Goal: Information Seeking & Learning: Compare options

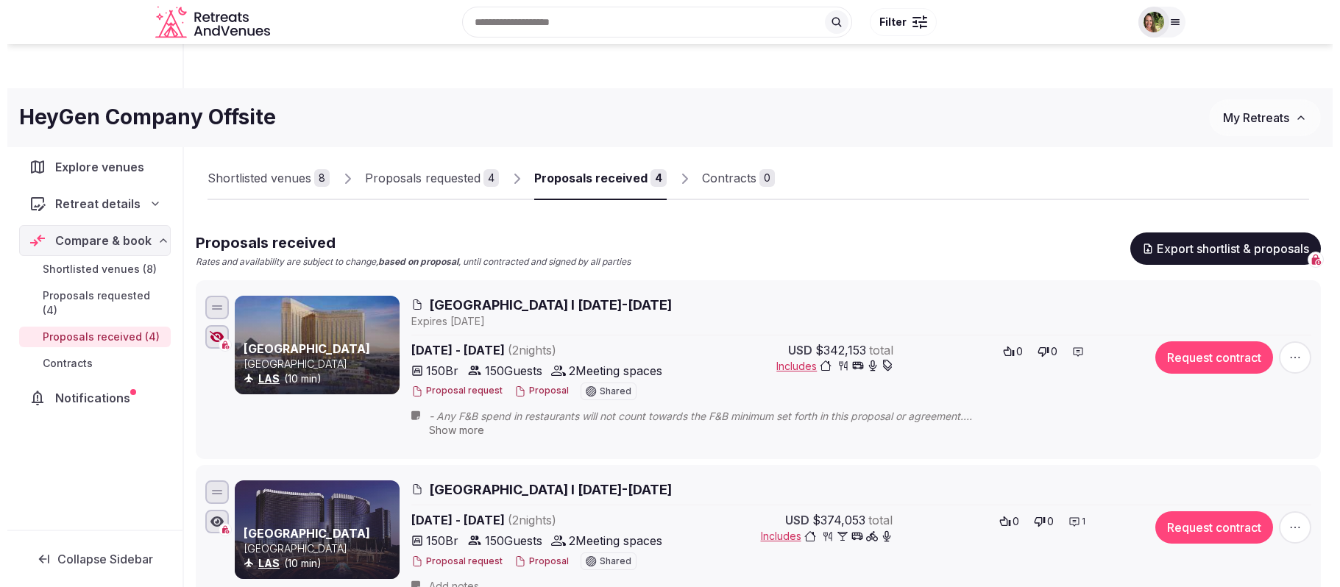
scroll to position [196, 0]
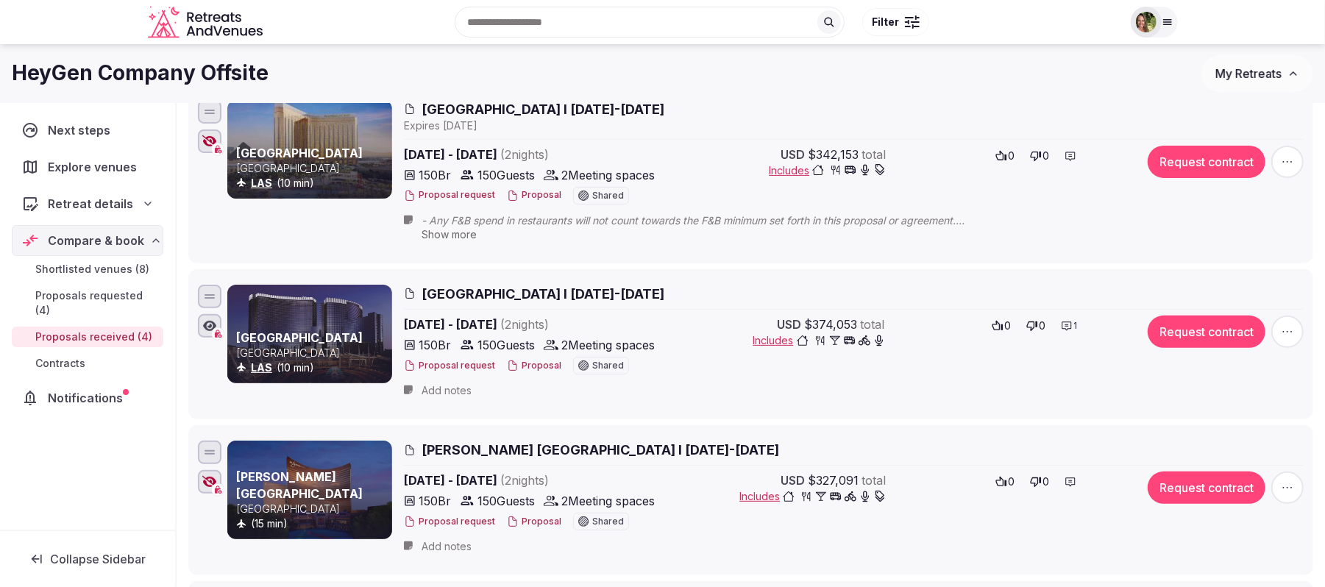
click at [1245, 82] on button "My Retreats" at bounding box center [1257, 73] width 112 height 37
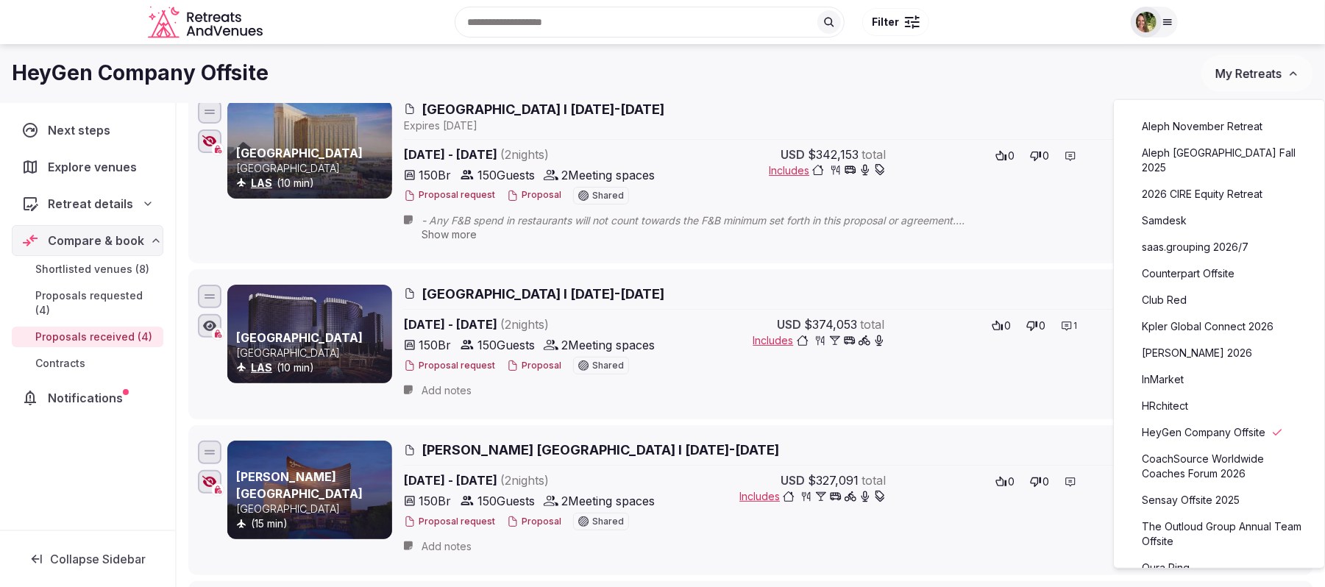
click at [1166, 288] on link "Club Red" at bounding box center [1219, 300] width 181 height 24
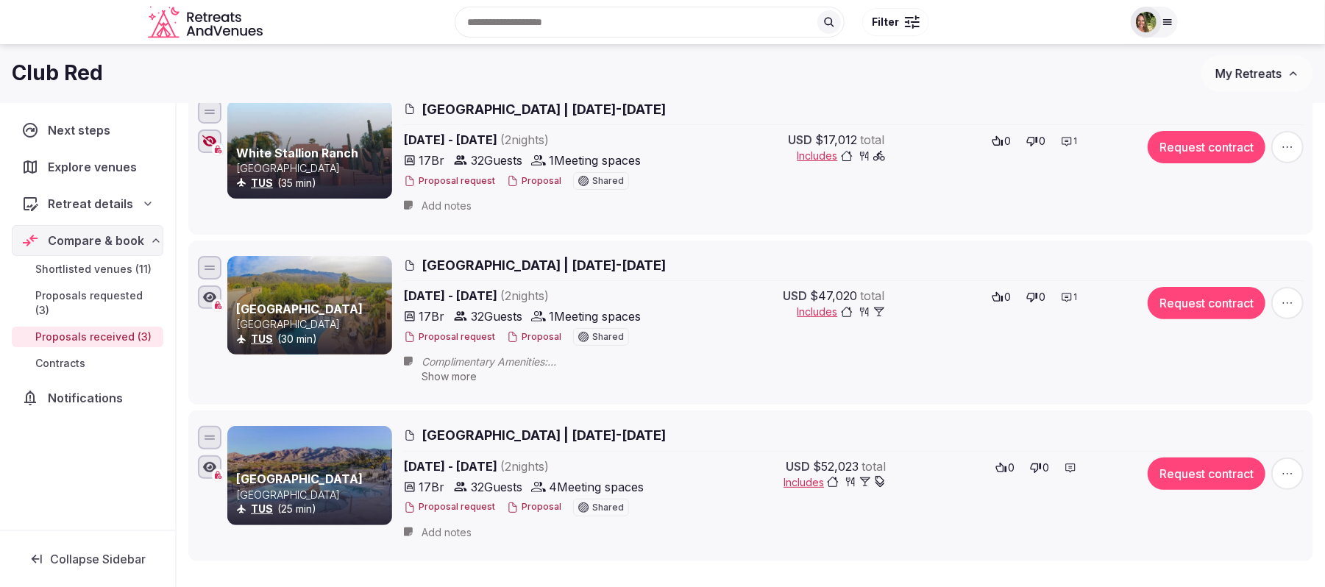
click at [543, 336] on button "Proposal" at bounding box center [534, 337] width 54 height 13
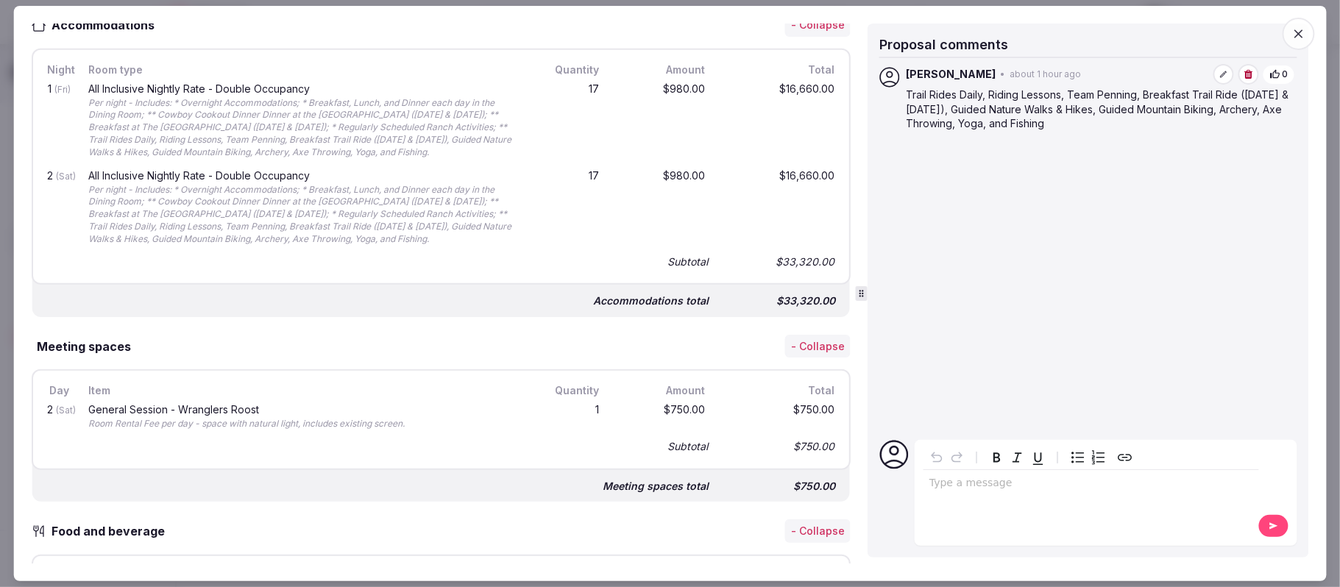
scroll to position [589, 0]
click at [1296, 35] on icon "button" at bounding box center [1298, 33] width 15 height 15
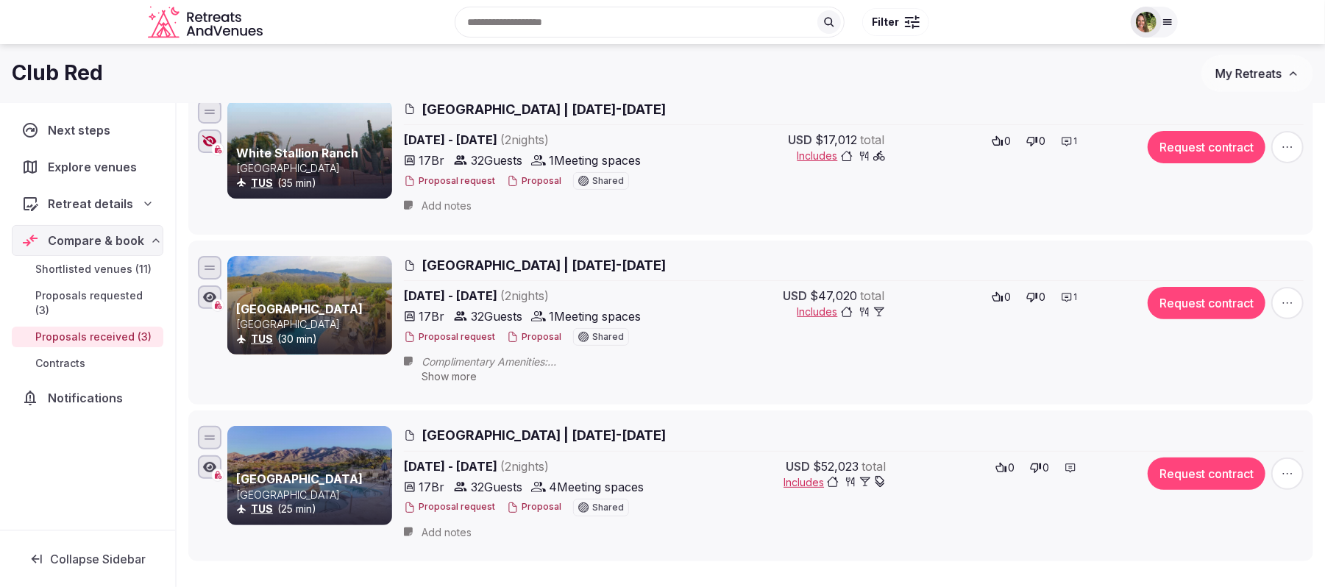
click at [533, 185] on button "Proposal" at bounding box center [534, 181] width 54 height 13
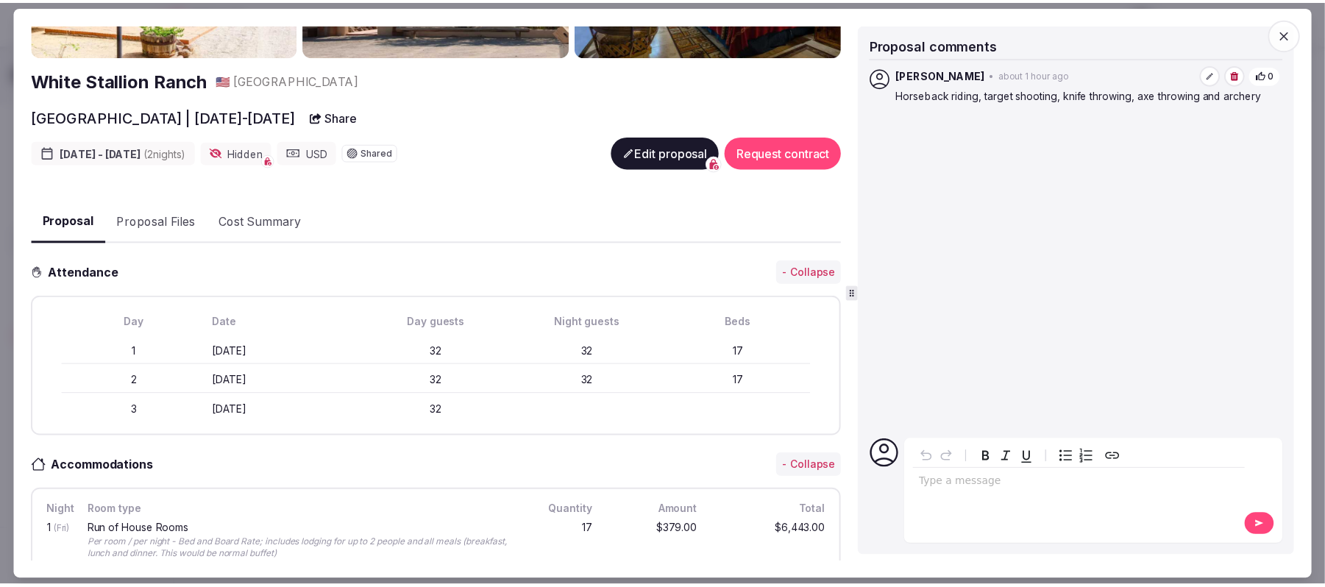
scroll to position [0, 0]
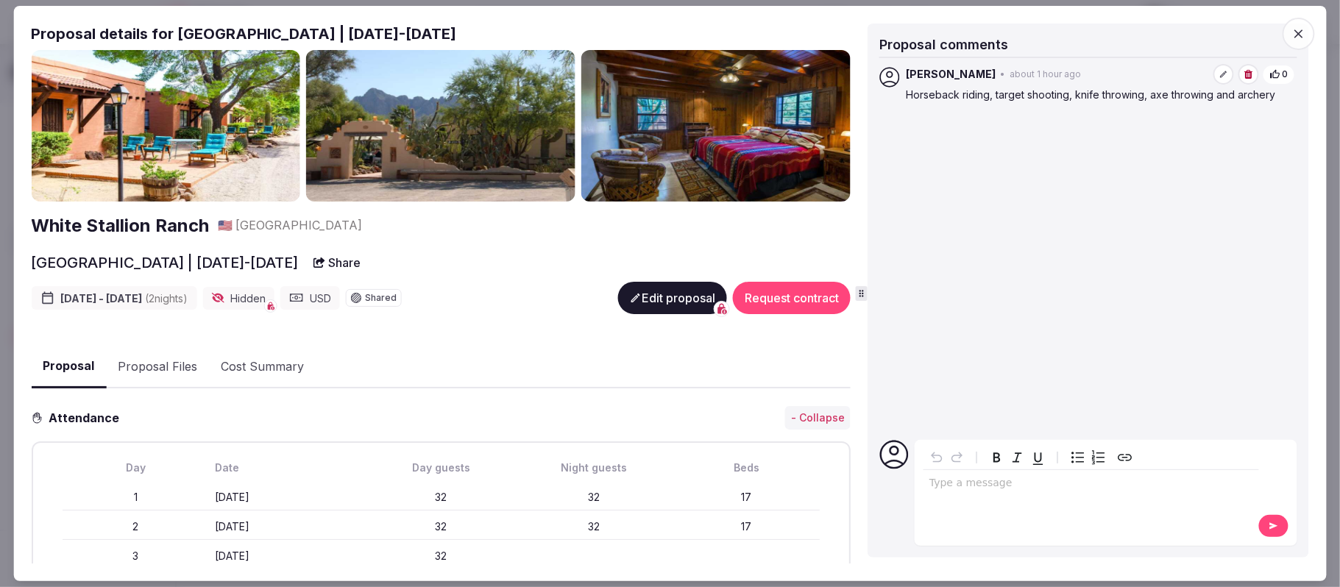
click at [1298, 30] on icon "button" at bounding box center [1298, 33] width 15 height 15
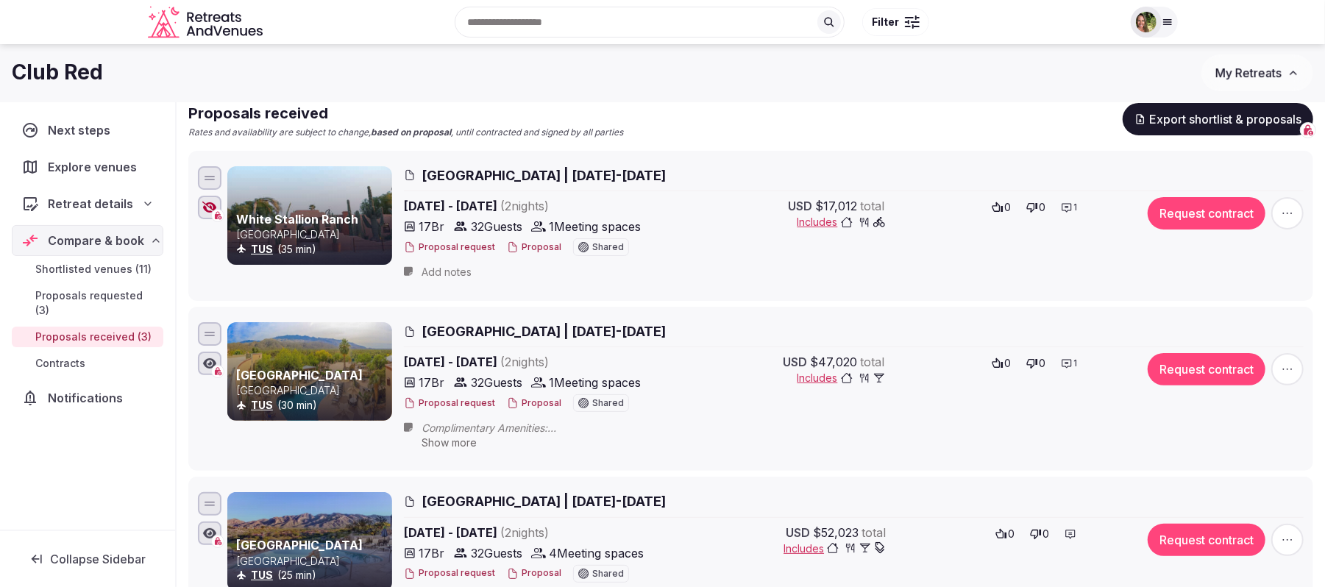
scroll to position [98, 0]
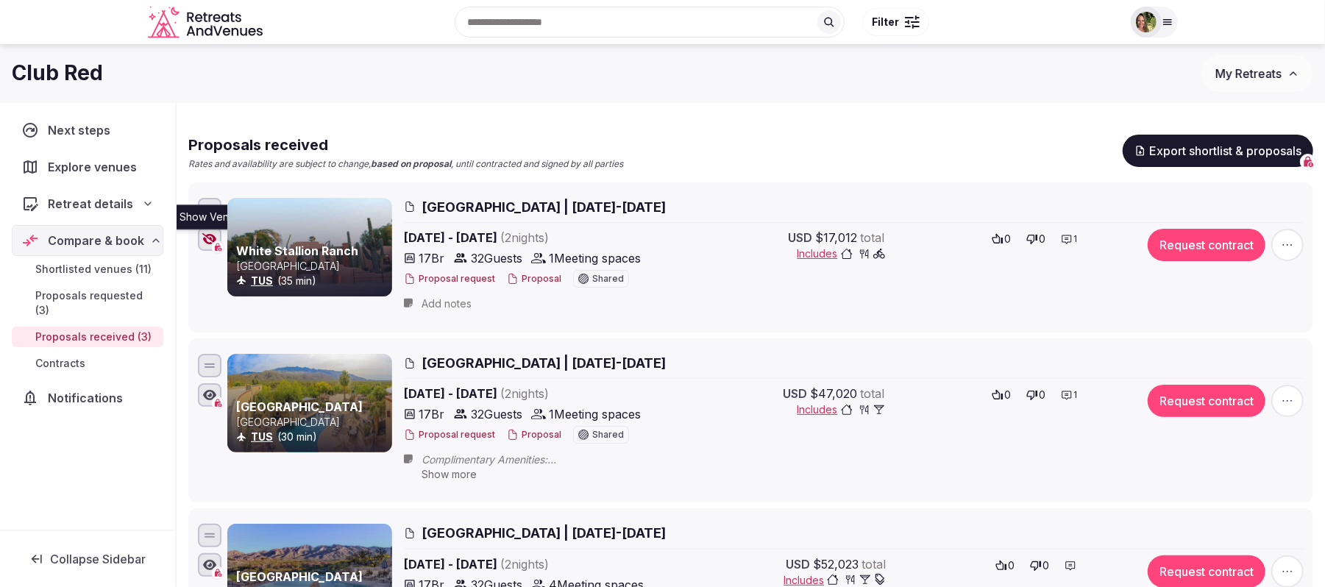
click at [215, 236] on icon "button" at bounding box center [209, 239] width 15 height 12
click at [205, 244] on icon "button" at bounding box center [209, 239] width 15 height 12
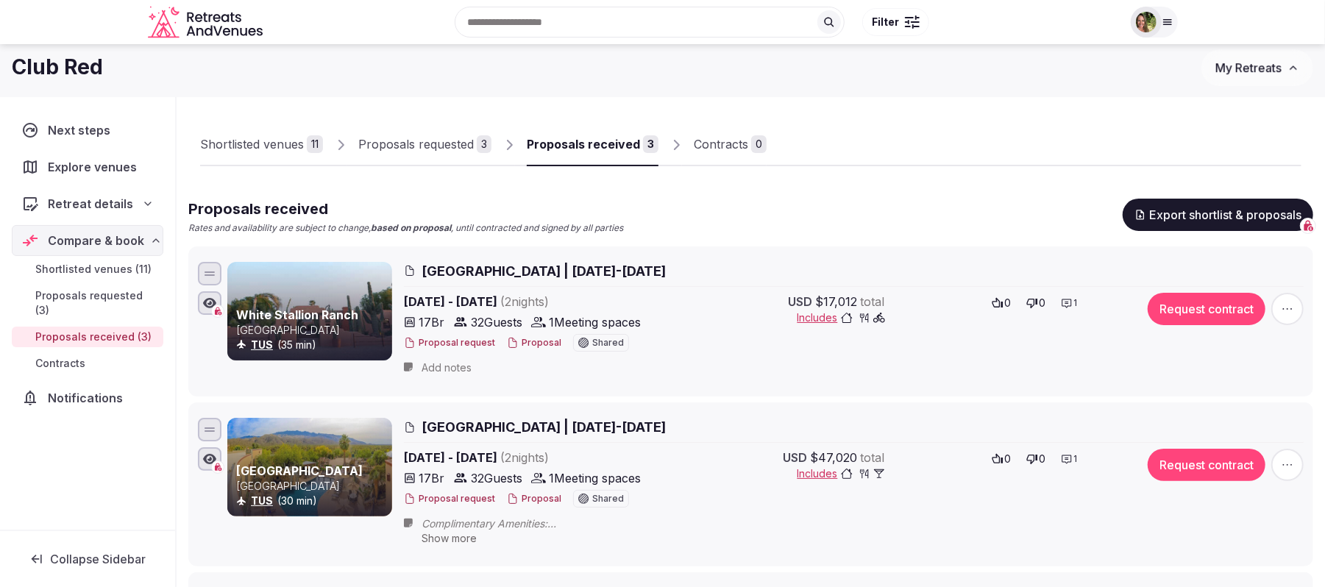
scroll to position [0, 0]
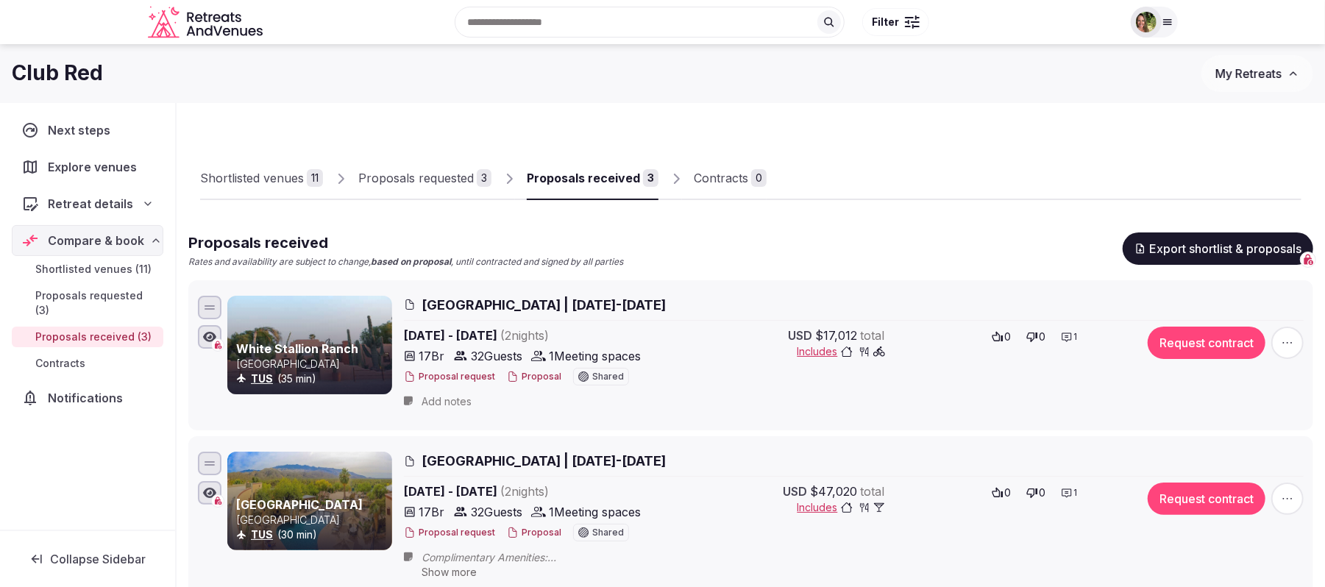
click at [266, 186] on div "Shortlisted venues" at bounding box center [252, 178] width 104 height 18
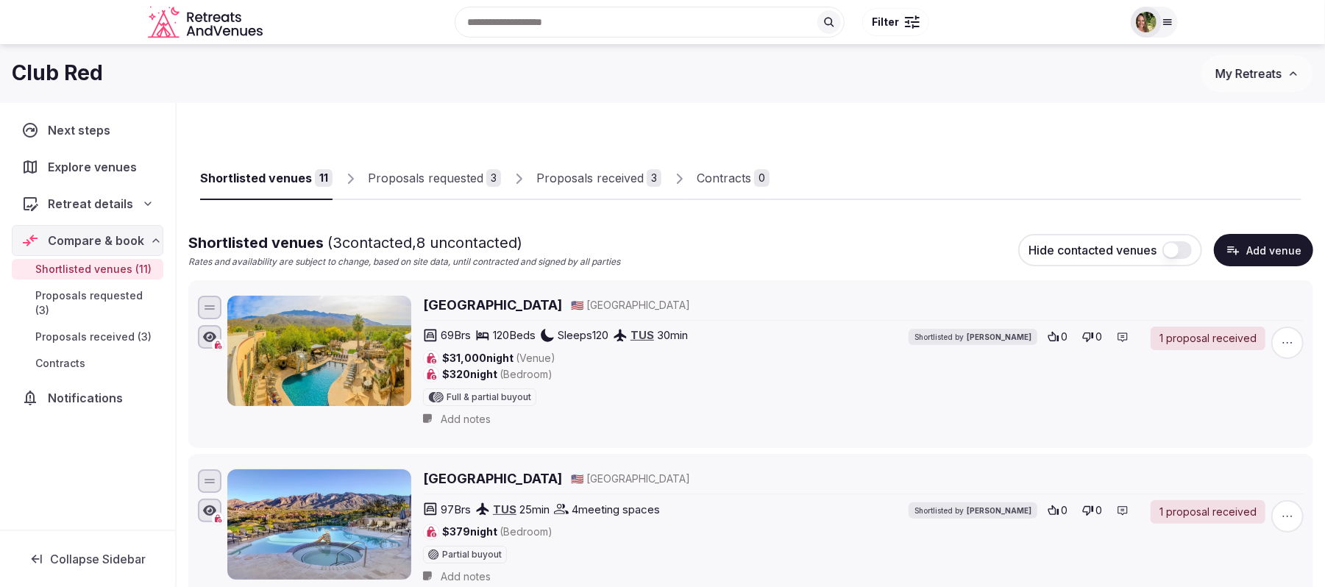
scroll to position [1, 0]
click at [266, 185] on div "Shortlisted venues" at bounding box center [256, 178] width 112 height 18
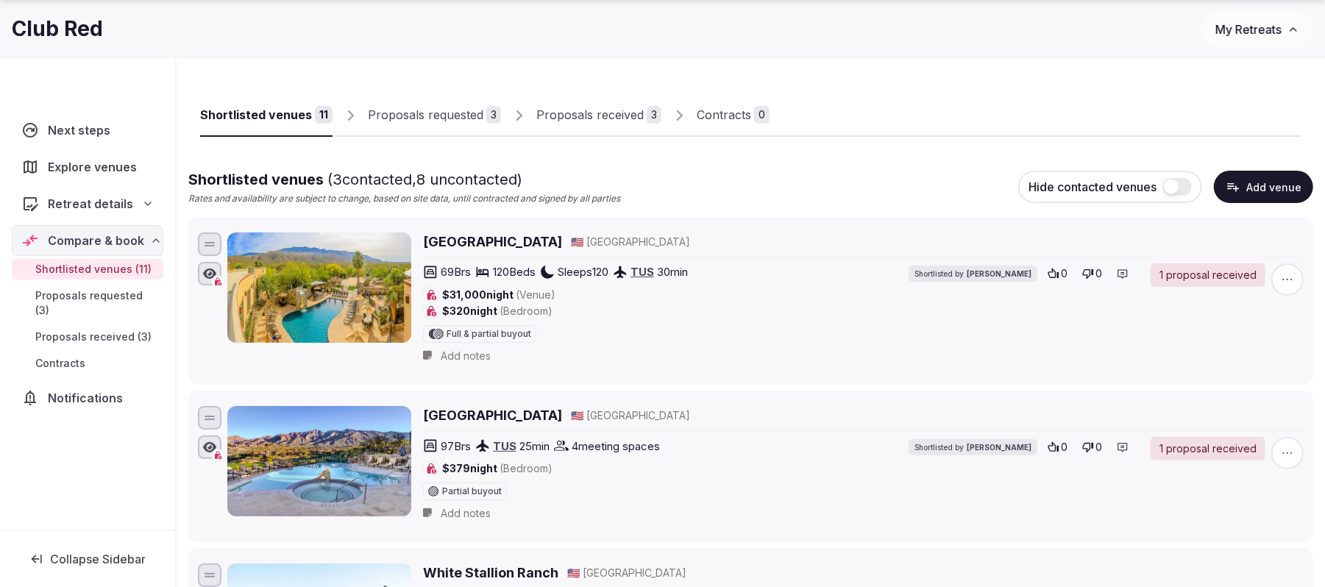
scroll to position [98, 0]
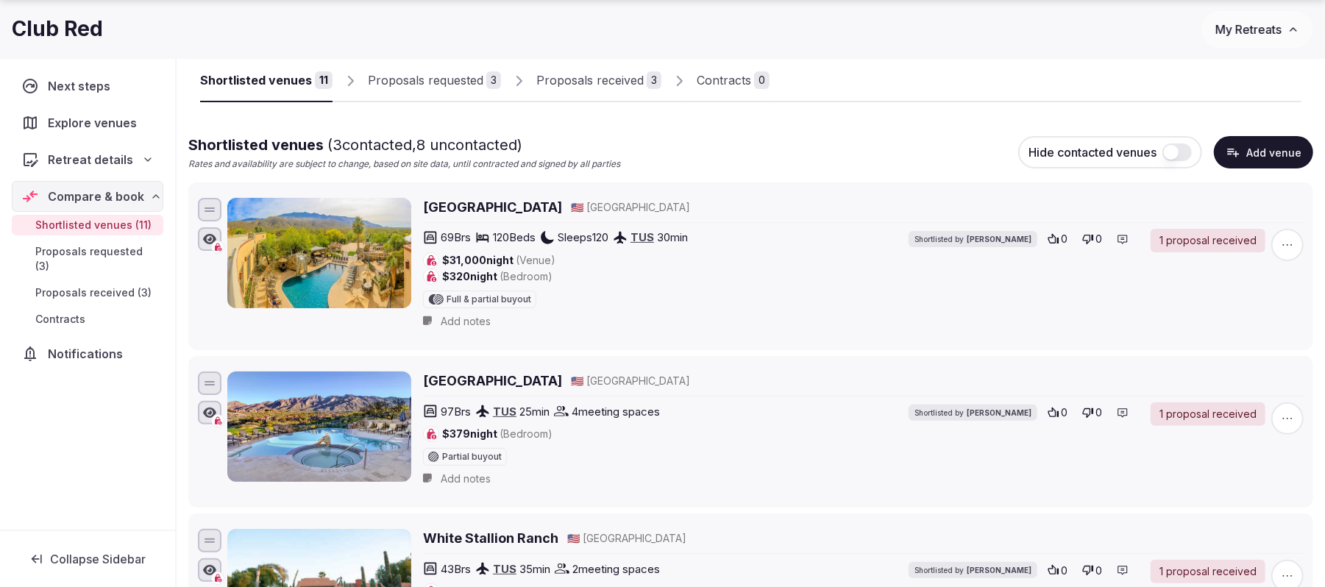
click at [995, 81] on div at bounding box center [1036, 89] width 532 height 25
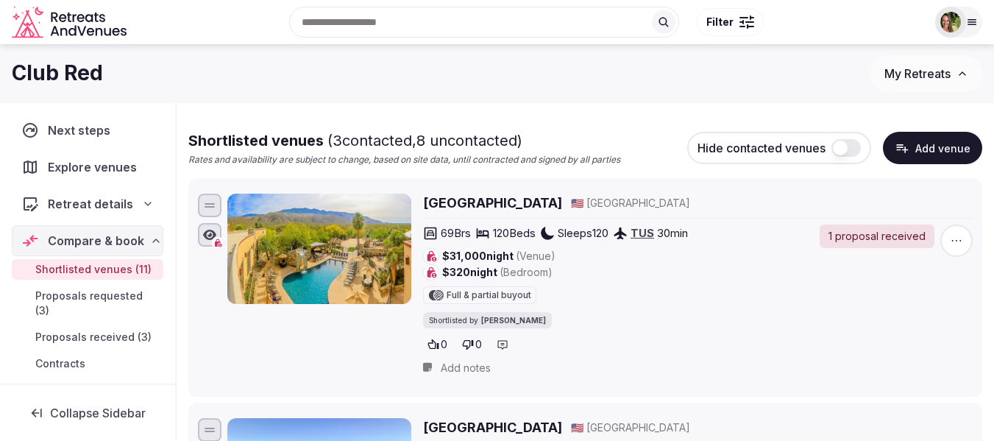
scroll to position [0, 0]
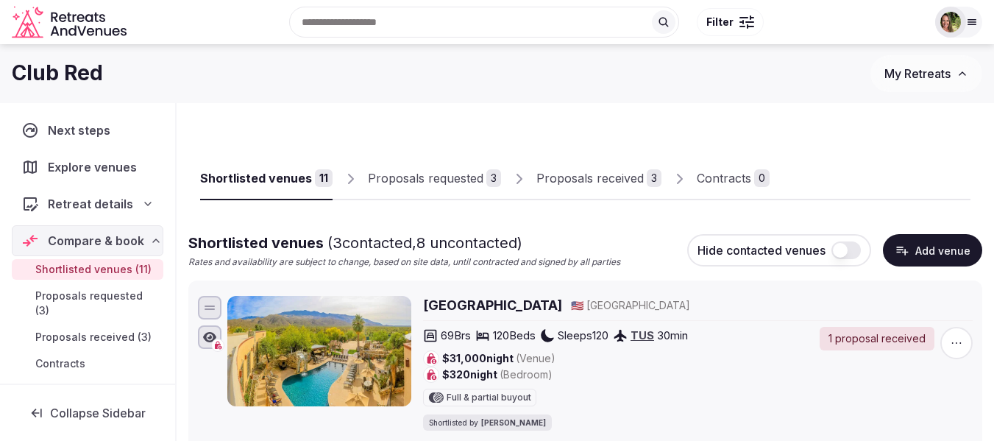
click at [602, 176] on div "Proposals received" at bounding box center [589, 178] width 107 height 18
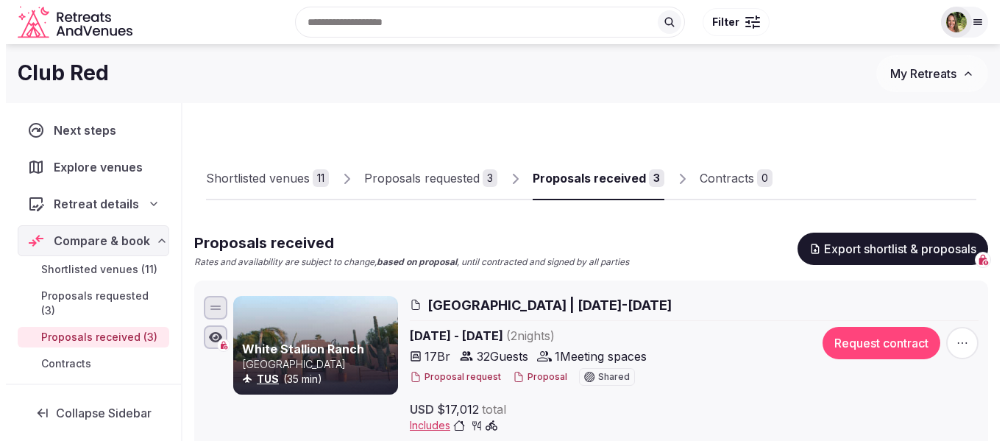
scroll to position [74, 0]
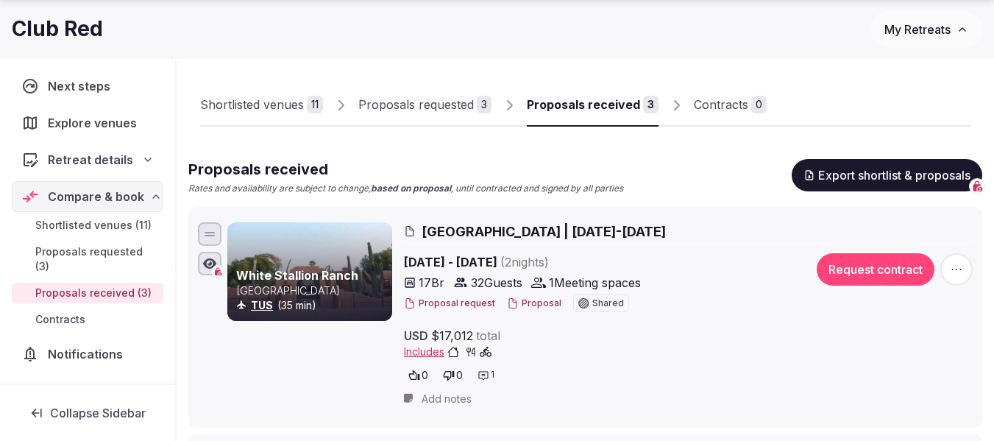
click at [449, 227] on span "White Stallion Ranch | April 24-26, 2026" at bounding box center [544, 231] width 244 height 18
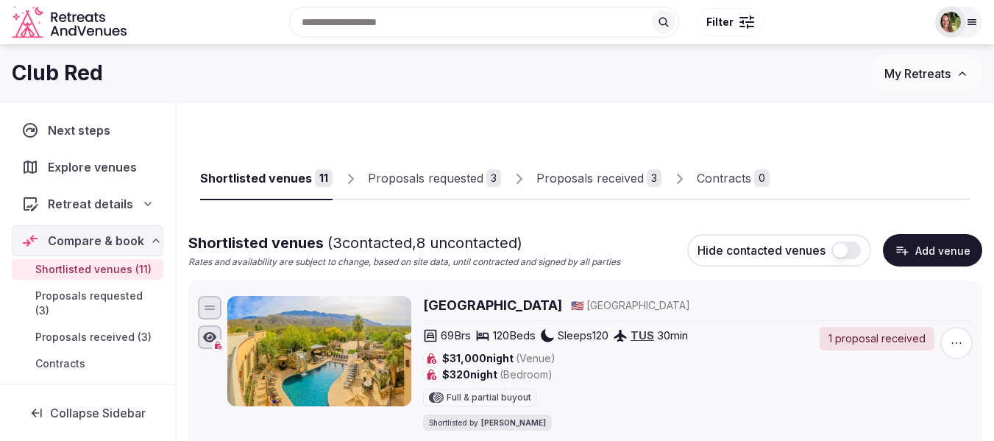
click at [607, 174] on div "Proposals received" at bounding box center [589, 178] width 107 height 18
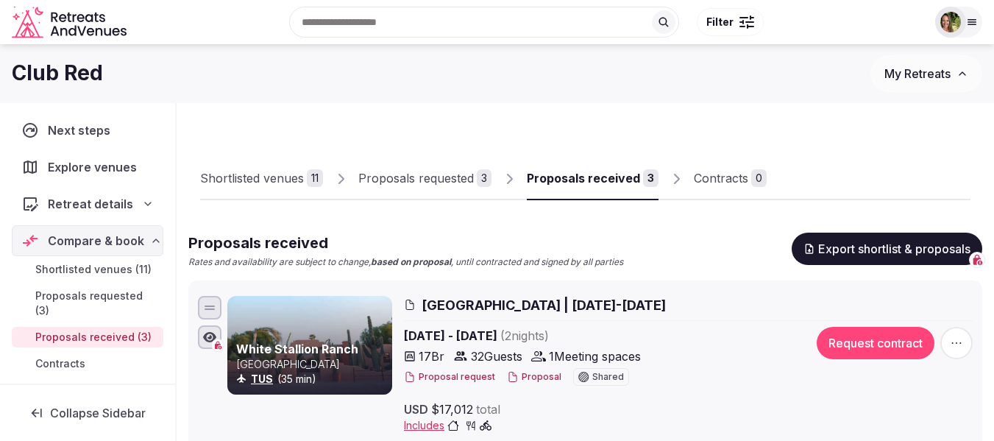
click at [519, 302] on span "White Stallion Ranch | April 24-26, 2026" at bounding box center [544, 305] width 244 height 18
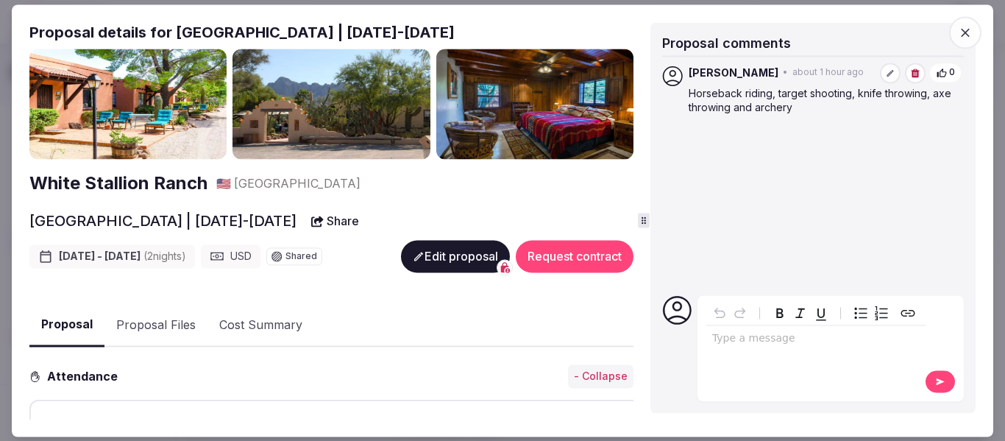
click at [155, 175] on h2 "White Stallion Ranch" at bounding box center [118, 183] width 178 height 25
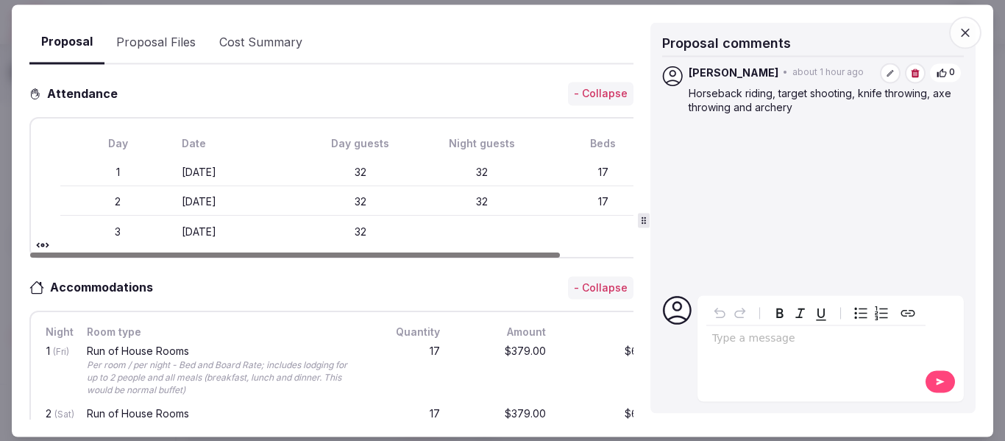
scroll to position [294, 0]
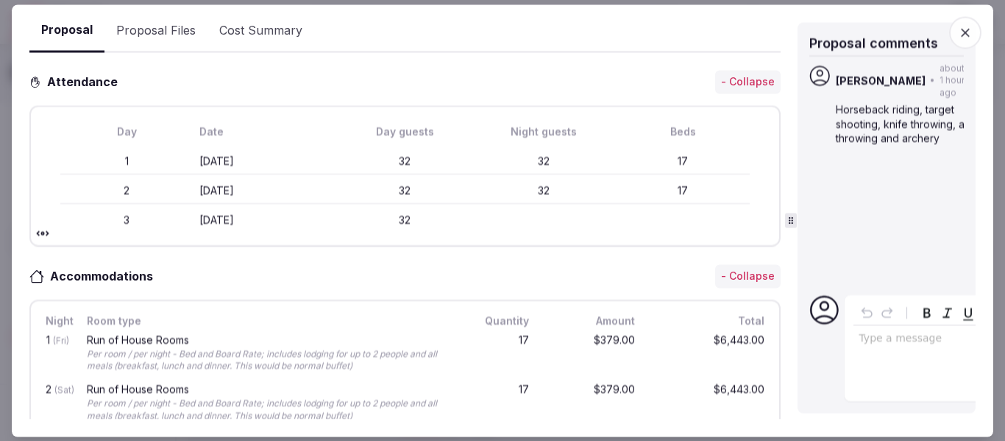
click at [792, 219] on icon at bounding box center [791, 220] width 10 height 10
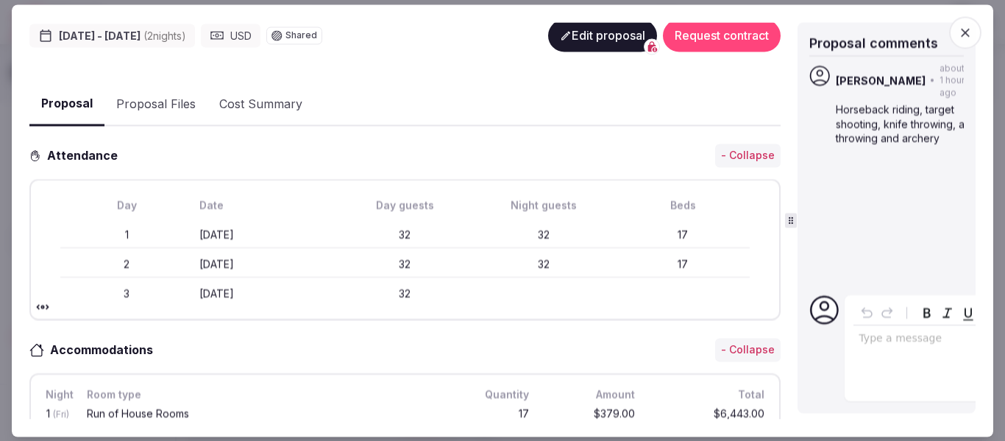
scroll to position [27, 0]
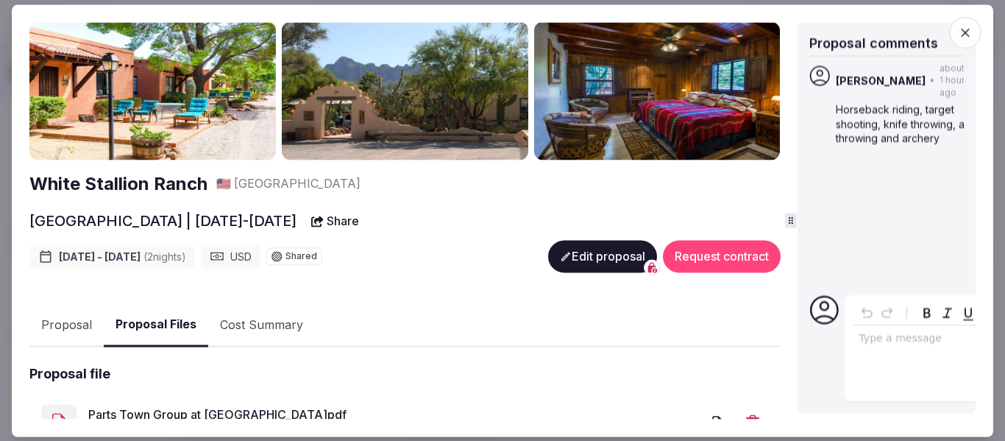
click at [144, 327] on button "Proposal Files" at bounding box center [156, 325] width 104 height 43
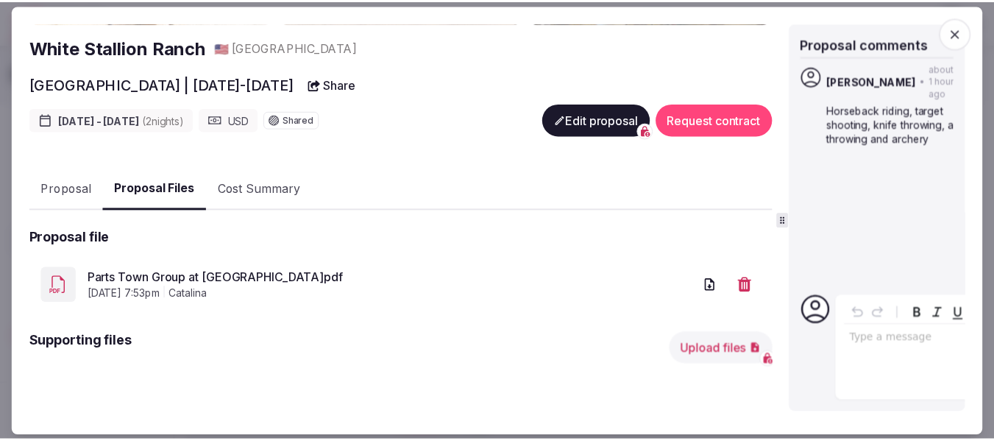
scroll to position [174, 0]
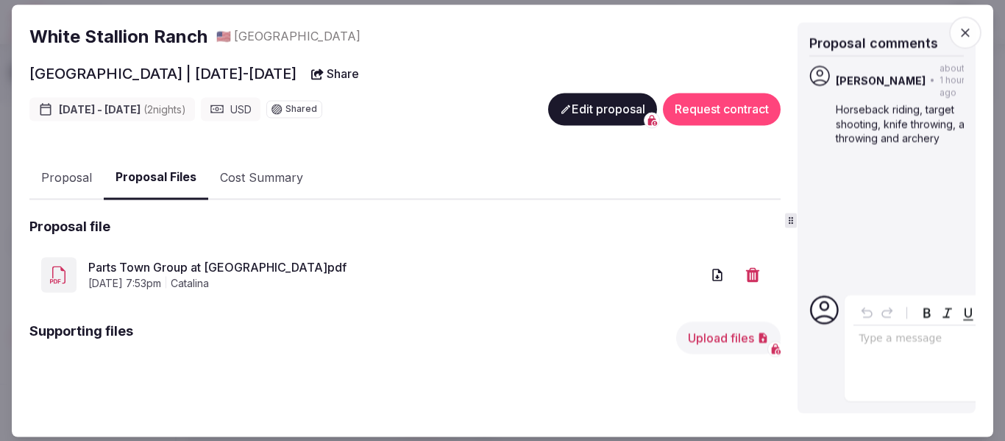
click at [968, 32] on icon "button" at bounding box center [965, 32] width 15 height 15
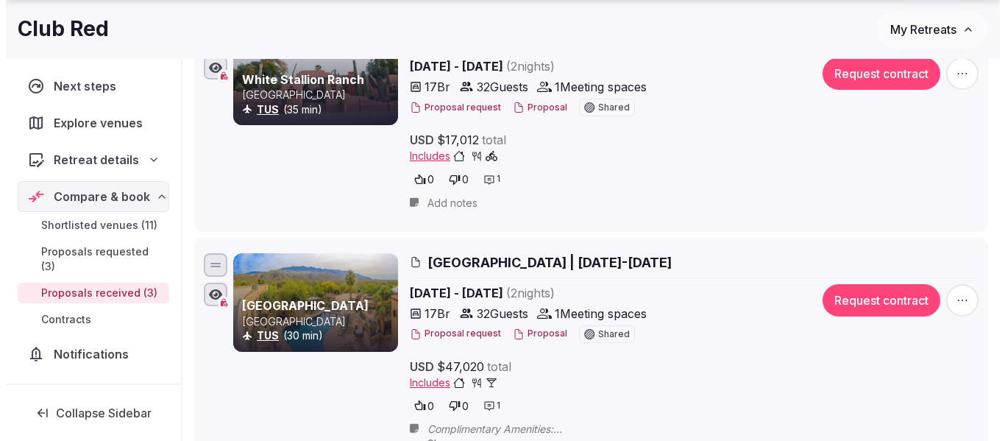
scroll to position [294, 0]
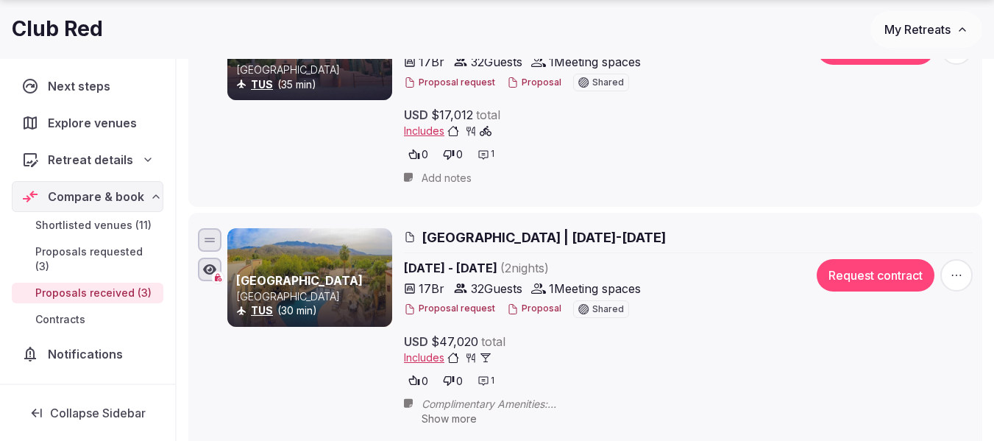
click at [487, 240] on span "Tanque Verde Ranch | April 24-26, 2026" at bounding box center [544, 237] width 244 height 18
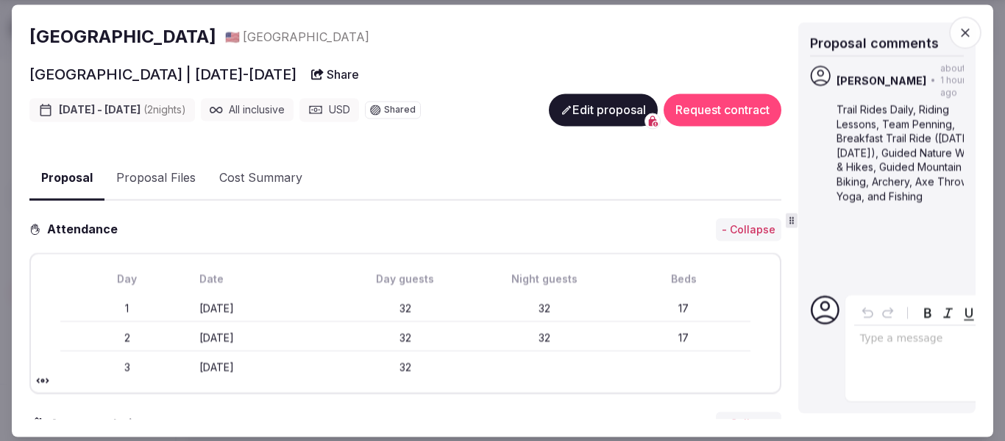
scroll to position [175, 0]
click at [795, 217] on icon at bounding box center [792, 220] width 10 height 10
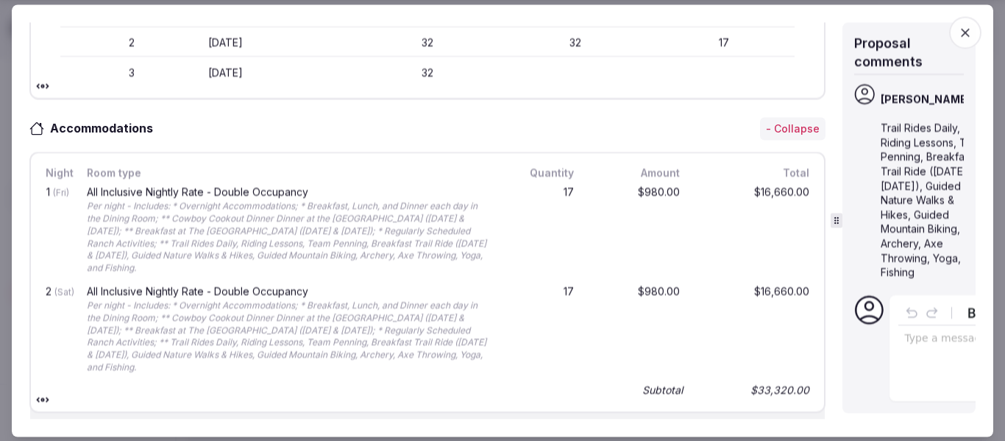
scroll to position [478, 0]
click at [838, 229] on div at bounding box center [837, 220] width 1 height 397
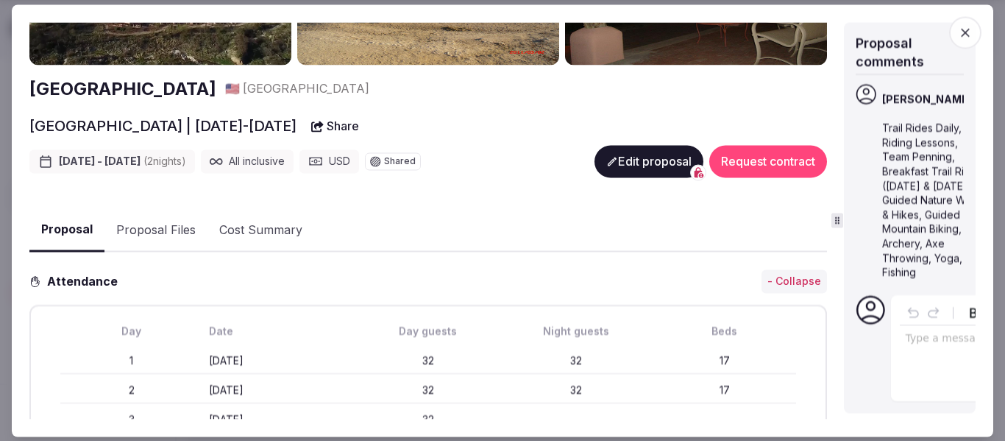
scroll to position [110, 0]
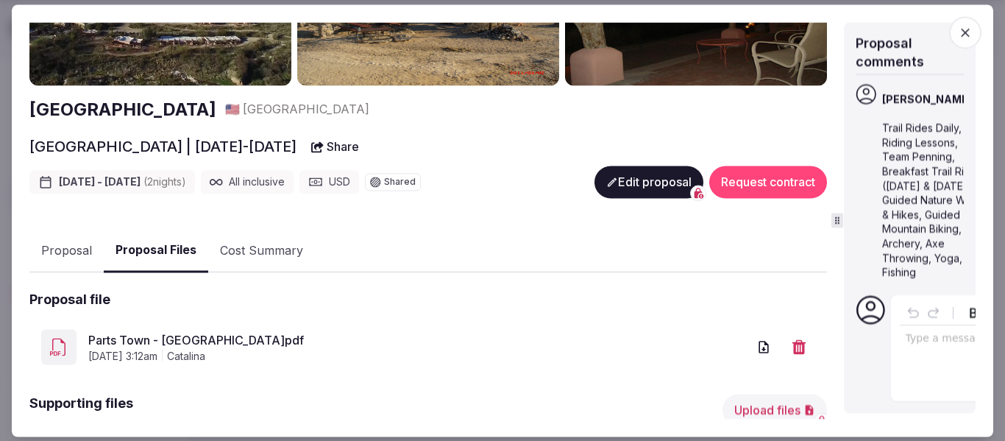
click at [163, 244] on button "Proposal Files" at bounding box center [156, 251] width 104 height 43
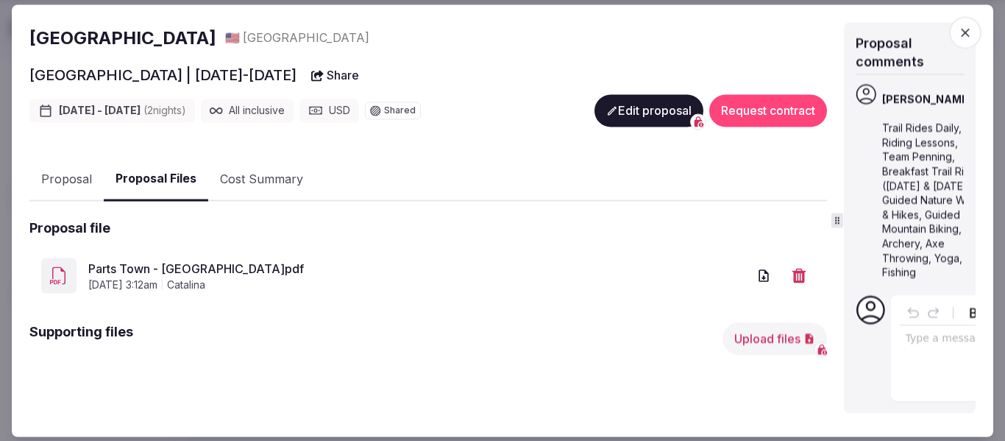
click at [221, 269] on link "Parts Town - Tanque Verde Ranch.pdf" at bounding box center [417, 269] width 659 height 18
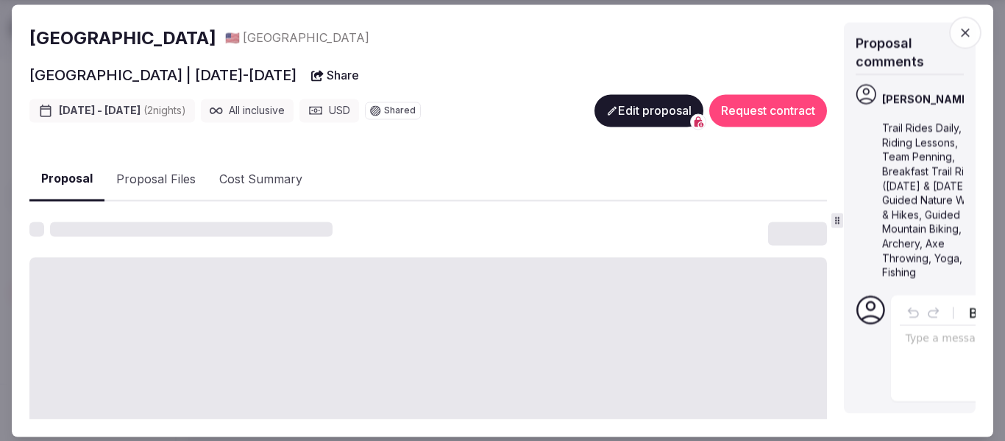
click at [62, 174] on button "Proposal" at bounding box center [66, 179] width 75 height 43
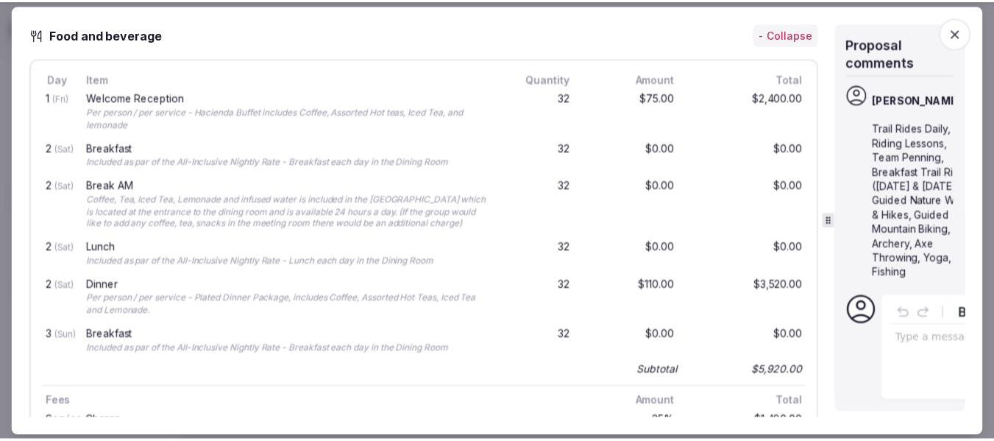
scroll to position [1177, 0]
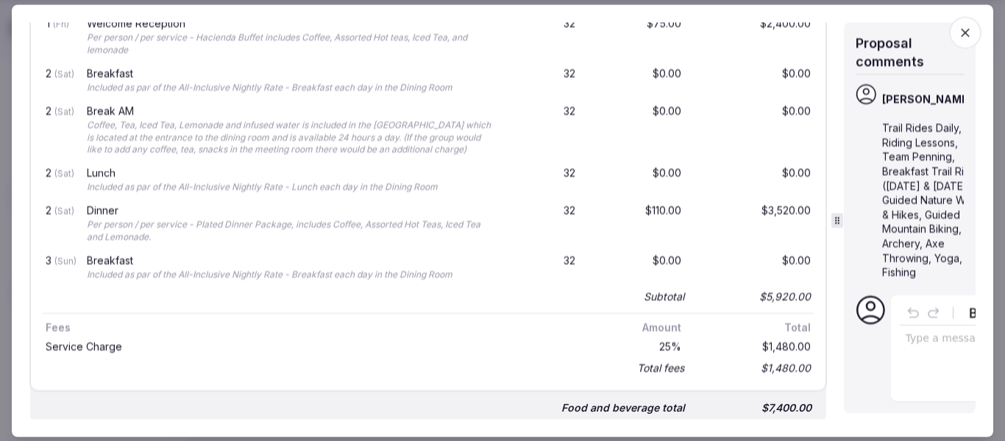
click at [963, 36] on icon "button" at bounding box center [965, 32] width 15 height 15
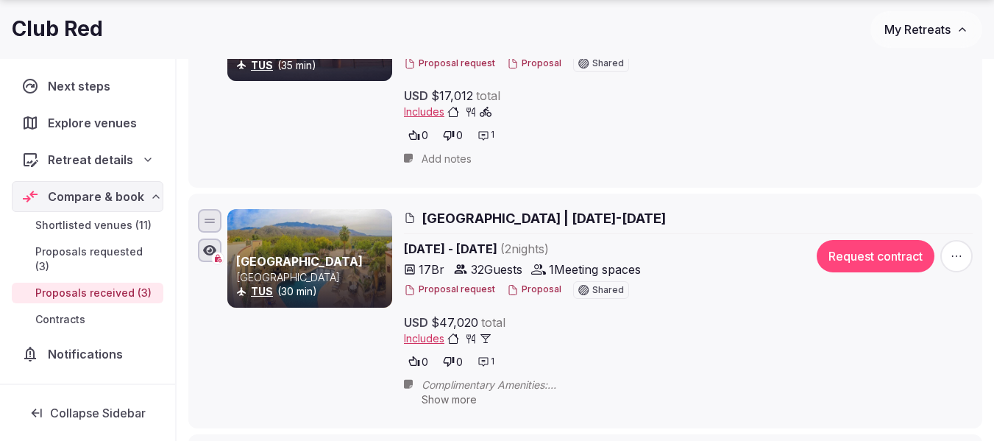
scroll to position [368, 0]
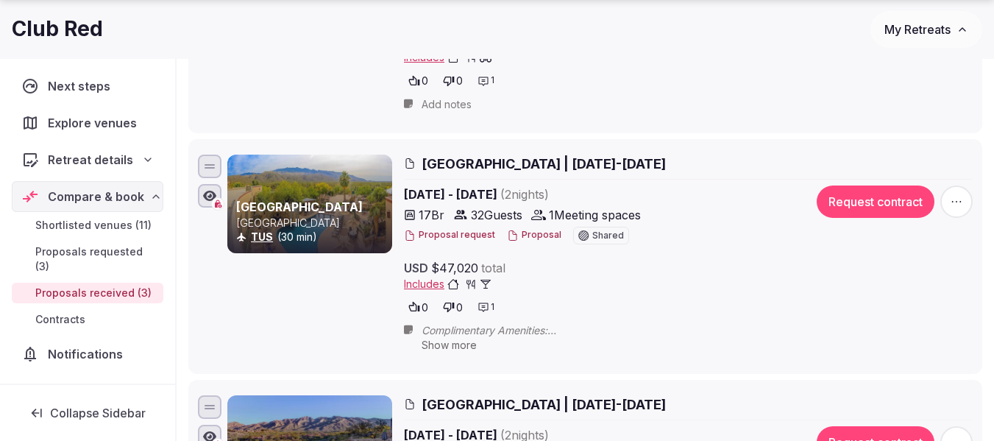
click at [422, 286] on span "Includes" at bounding box center [448, 284] width 88 height 15
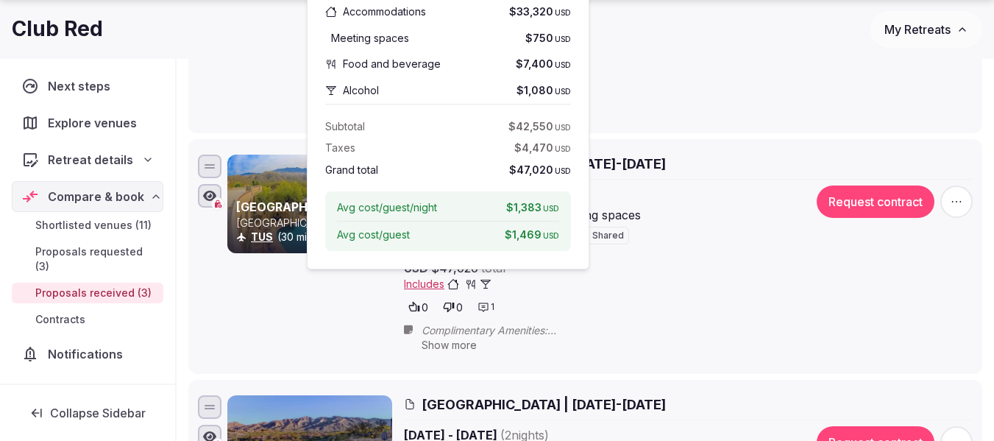
click at [898, 274] on div "Apr 24th - 26th, 2026 ( 2 night s ) 17 Br 32 Guests 1 Meeting spaces Proposal r…" at bounding box center [688, 251] width 569 height 132
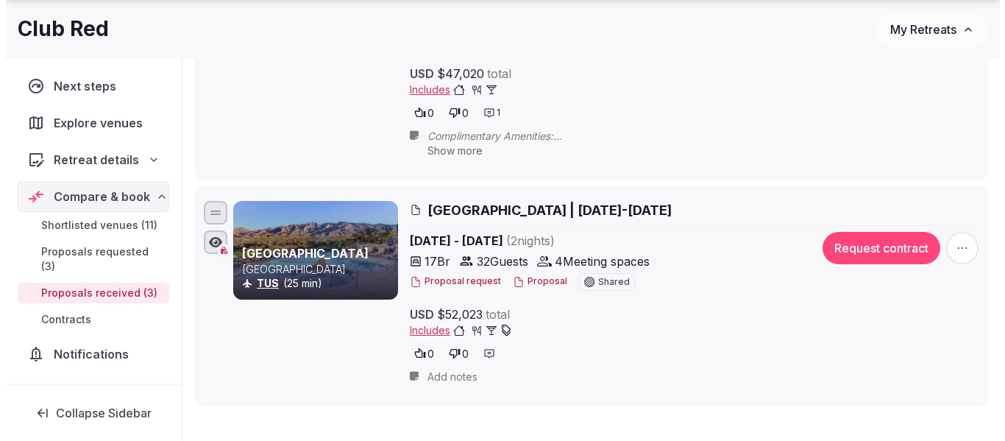
scroll to position [589, 0]
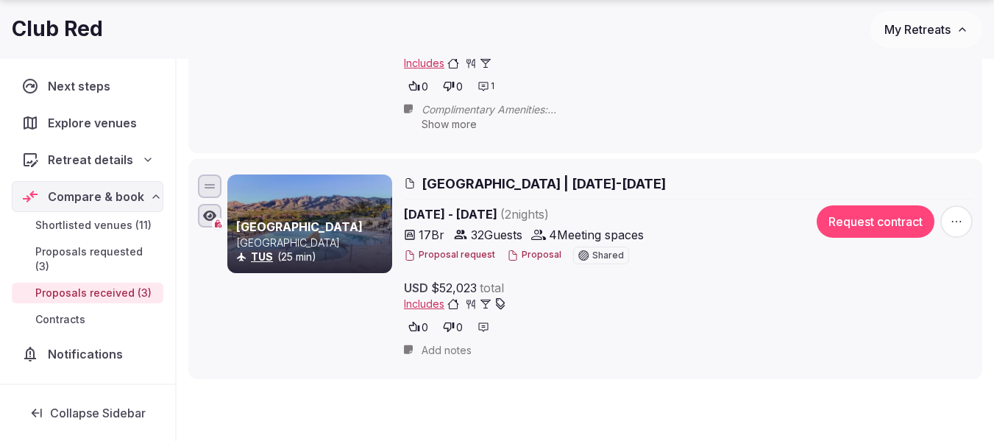
click at [514, 185] on span "Hacienda Del Sol Guest Ranch | April 24-26, 2026" at bounding box center [544, 183] width 244 height 18
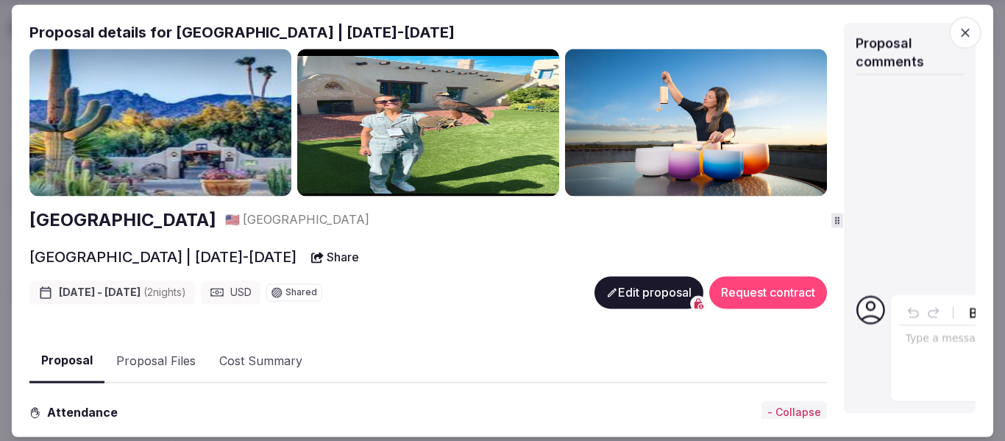
click at [840, 223] on icon at bounding box center [837, 220] width 10 height 10
click at [216, 223] on h2 "Hacienda Del Sol Guest Ranch Resort" at bounding box center [122, 219] width 187 height 25
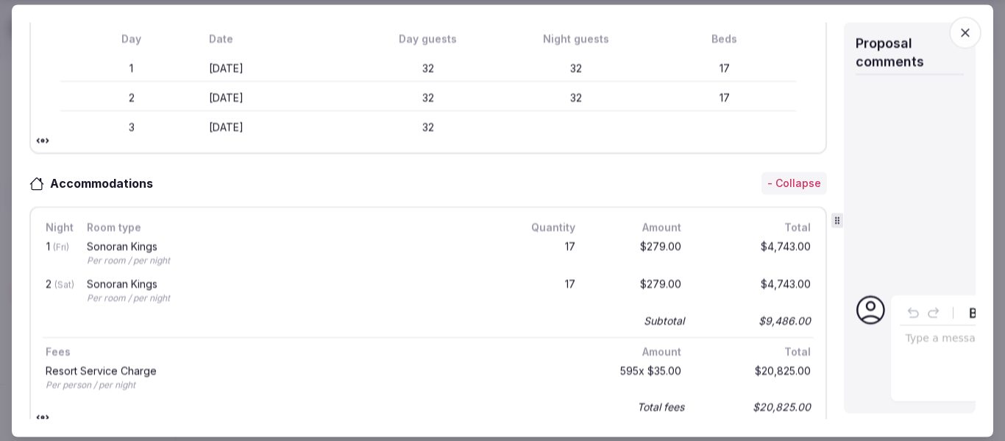
scroll to position [441, 0]
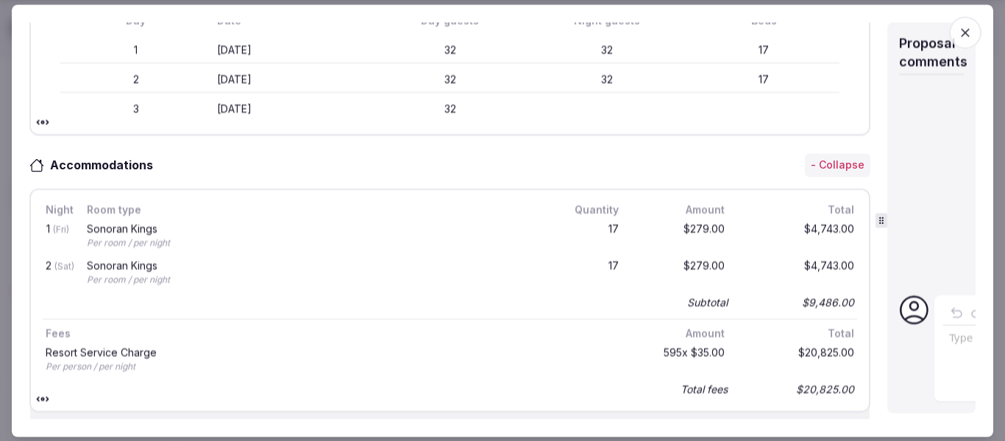
click at [883, 219] on icon at bounding box center [881, 220] width 10 height 10
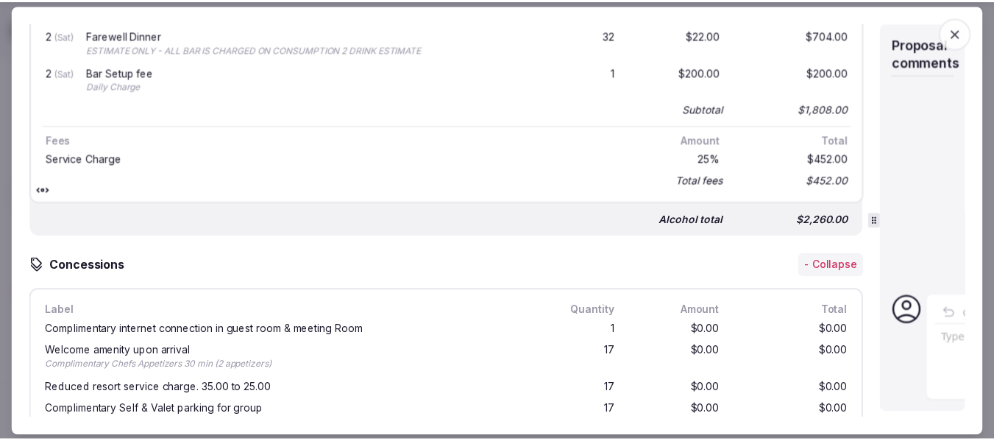
scroll to position [1774, 0]
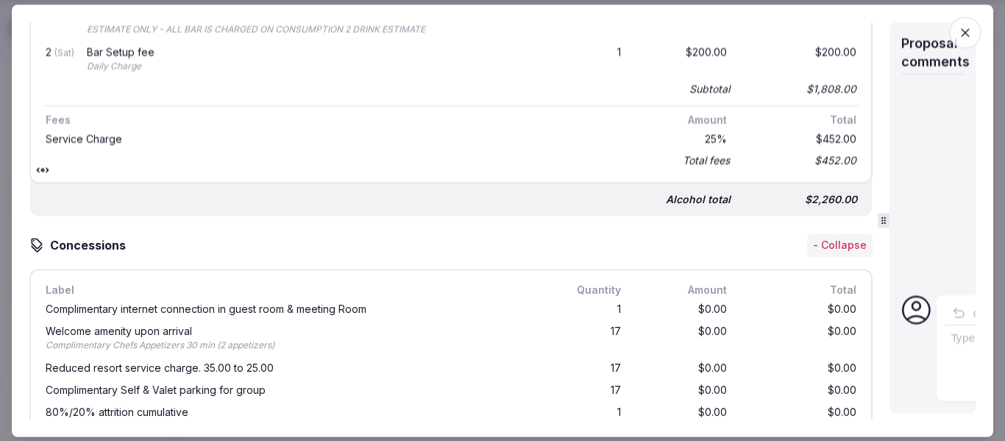
click at [962, 35] on icon "button" at bounding box center [965, 32] width 15 height 15
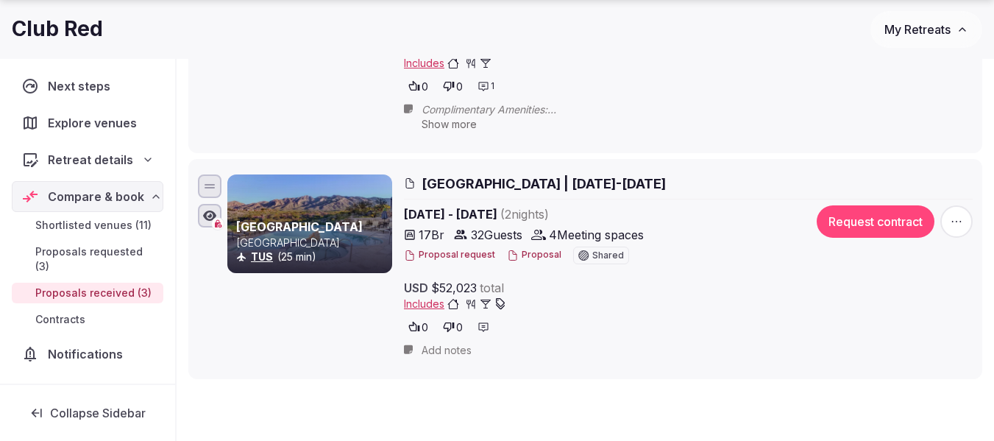
click at [416, 299] on span "Includes" at bounding box center [455, 304] width 102 height 15
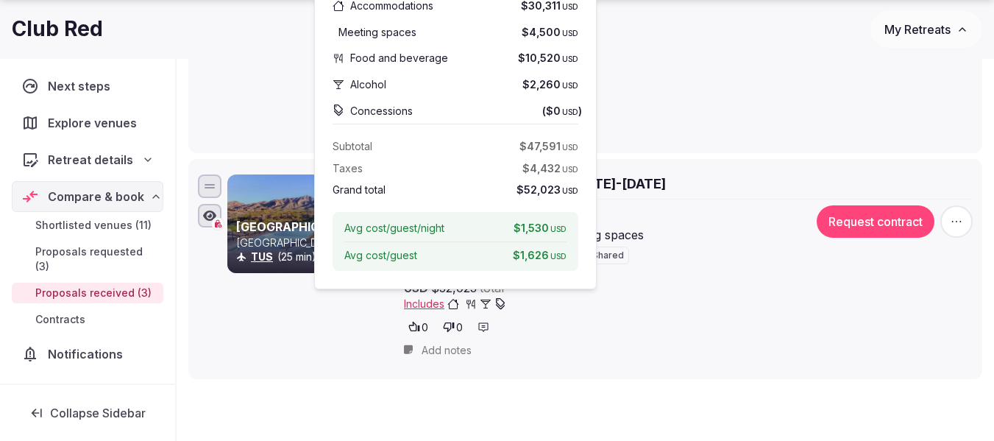
click at [736, 365] on div "Hacienda Del Sol Guest Ranch Resort United States TUS (25 min) Hacienda Del Sol…" at bounding box center [585, 269] width 781 height 196
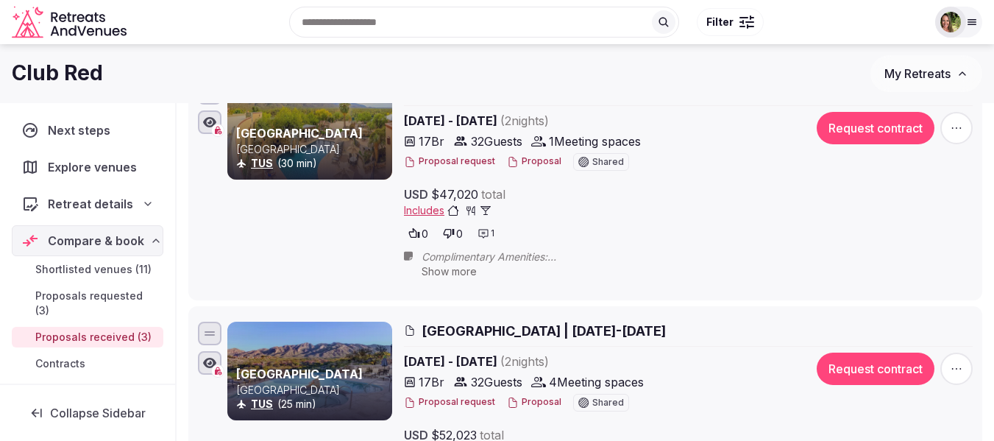
scroll to position [368, 0]
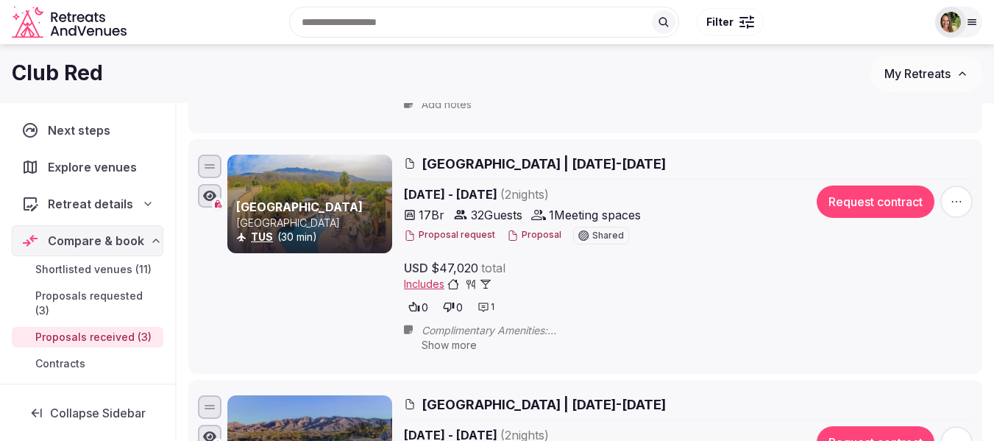
click at [542, 234] on button "Proposal" at bounding box center [534, 235] width 54 height 13
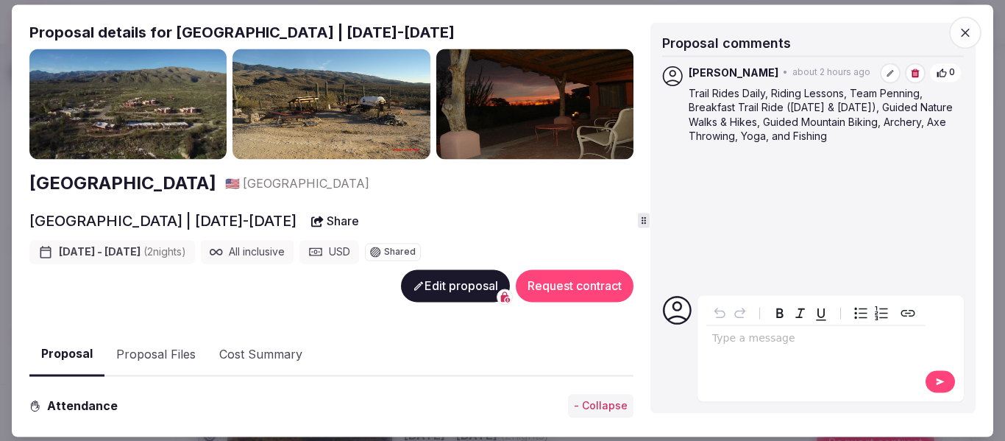
click at [968, 29] on icon "button" at bounding box center [965, 32] width 9 height 9
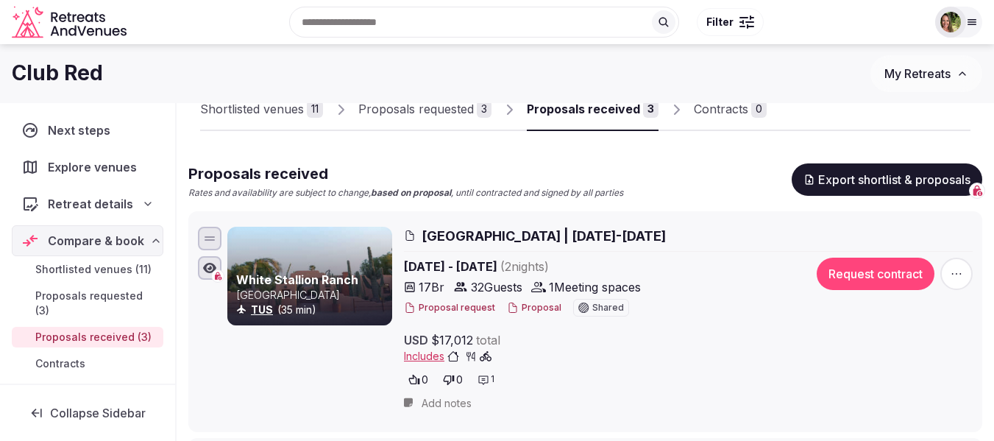
scroll to position [0, 0]
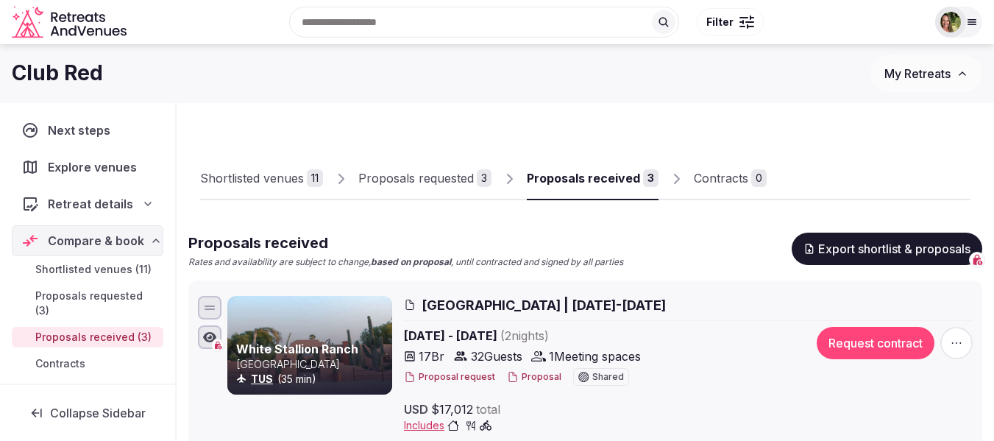
click at [266, 174] on div "Shortlisted venues" at bounding box center [252, 178] width 104 height 18
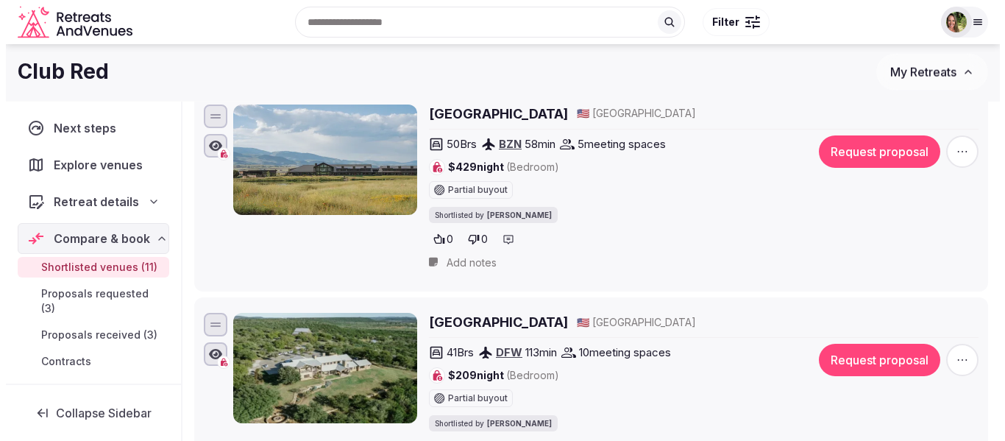
scroll to position [1030, 0]
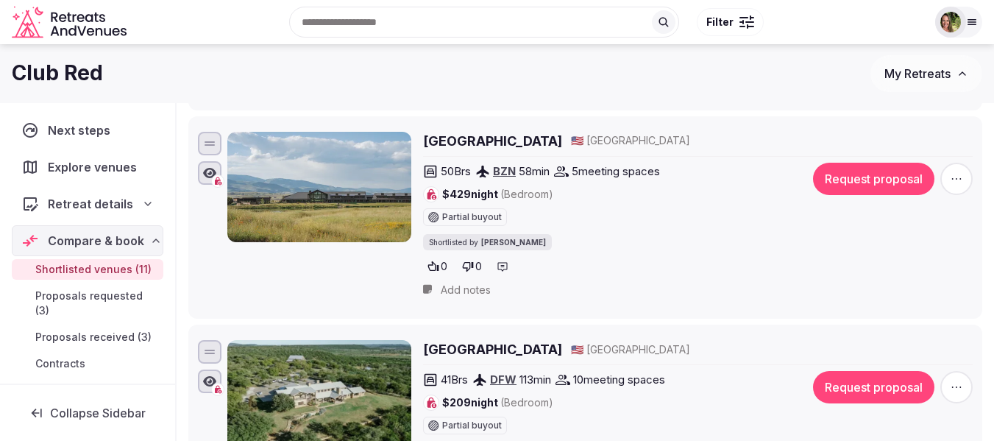
click at [484, 139] on h2 "Sage Lodge" at bounding box center [492, 141] width 139 height 18
click at [885, 179] on button "Request proposal" at bounding box center [873, 179] width 121 height 32
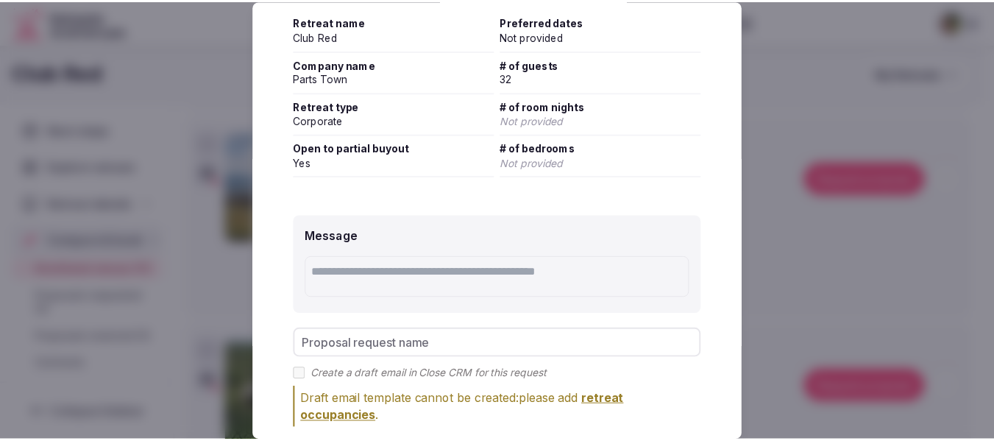
scroll to position [297, 0]
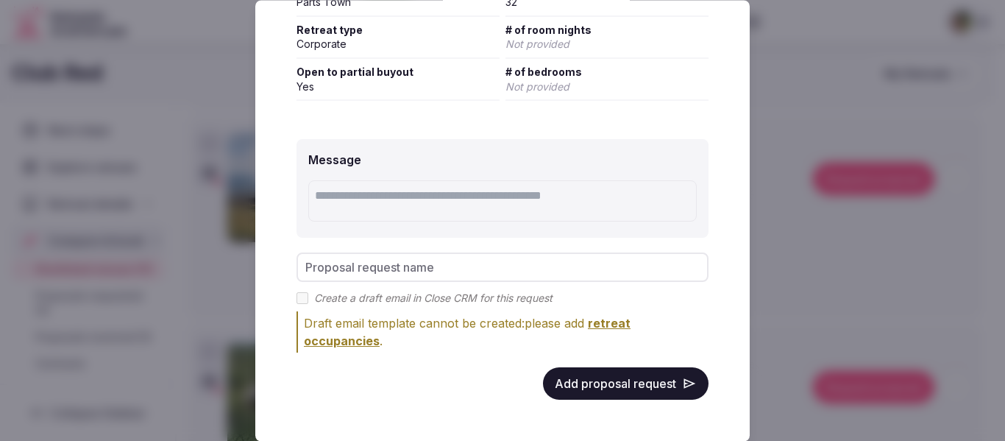
click at [611, 390] on button "Add proposal request" at bounding box center [626, 384] width 166 height 32
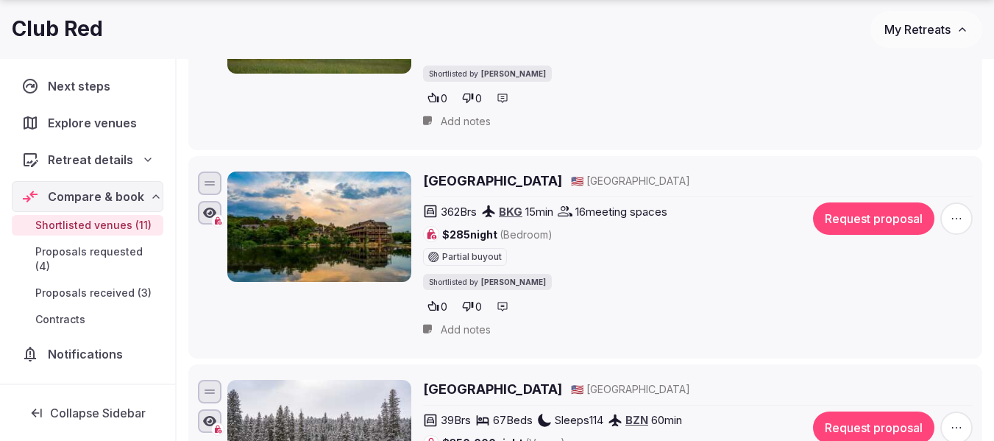
scroll to position [1839, 0]
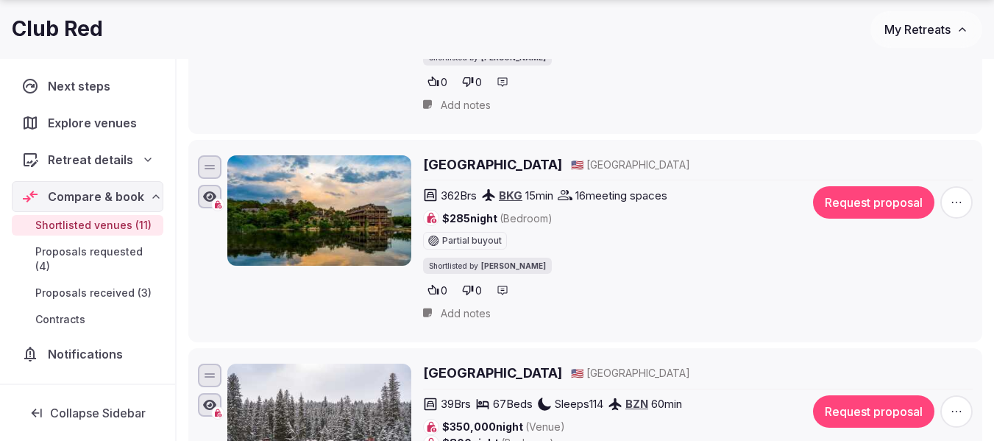
click at [474, 161] on h2 "Big Cedar Lodge" at bounding box center [492, 164] width 139 height 18
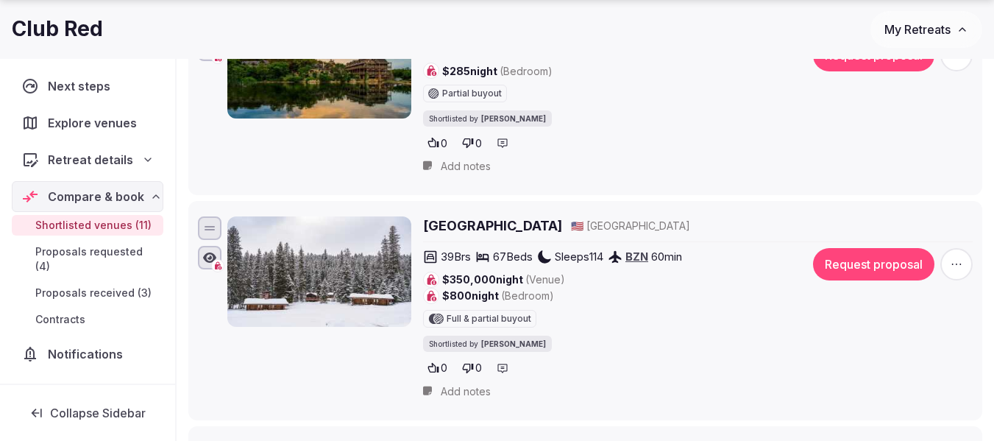
scroll to position [2060, 0]
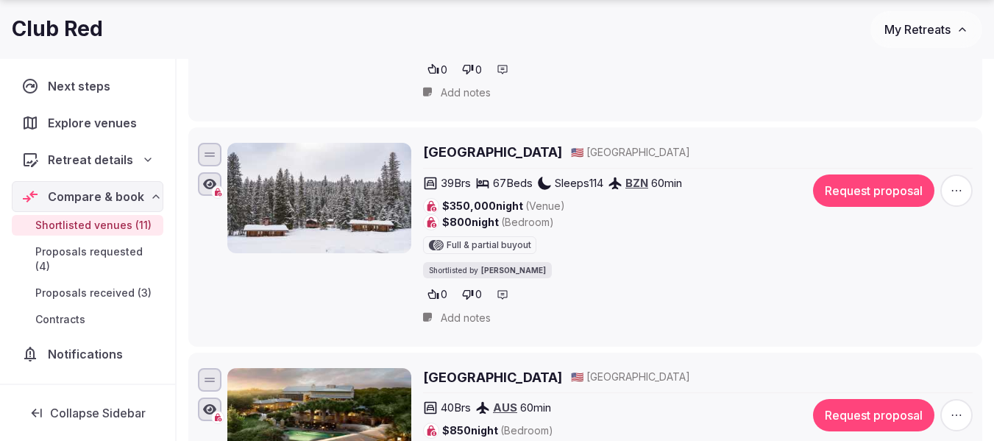
click at [489, 155] on h2 "Lone Mountain Ranch" at bounding box center [492, 152] width 139 height 18
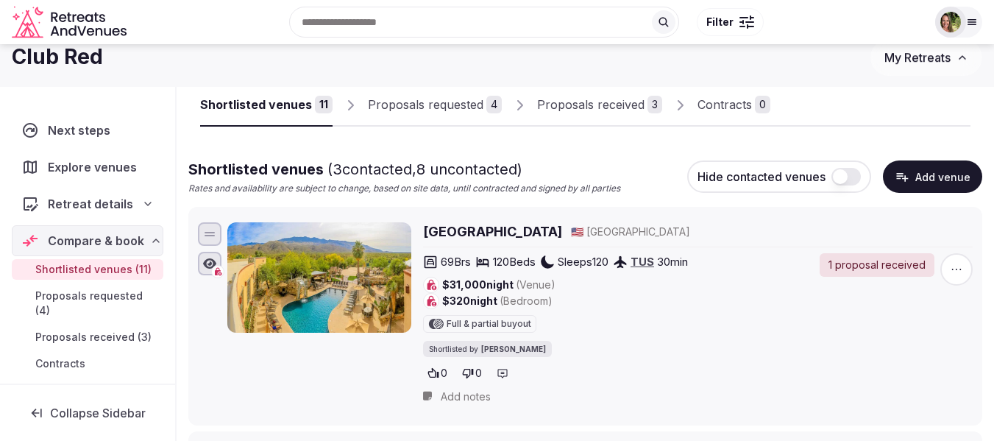
scroll to position [0, 0]
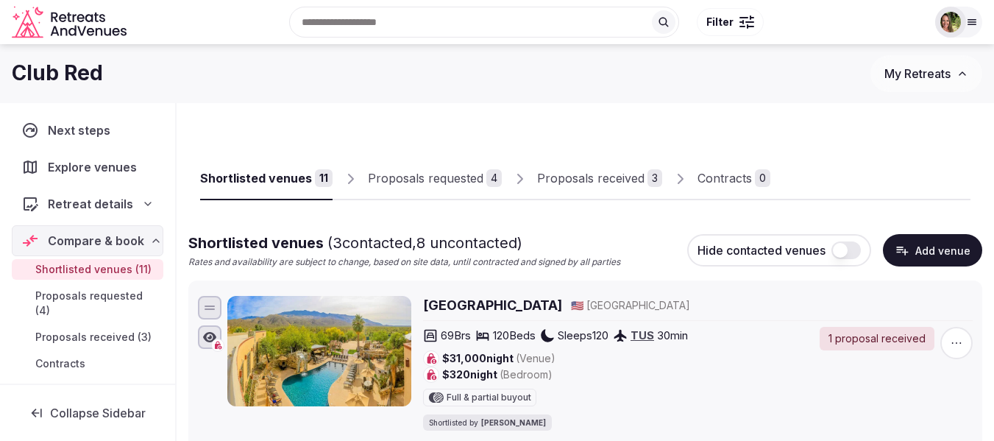
click at [593, 180] on div "Proposals received" at bounding box center [590, 178] width 107 height 18
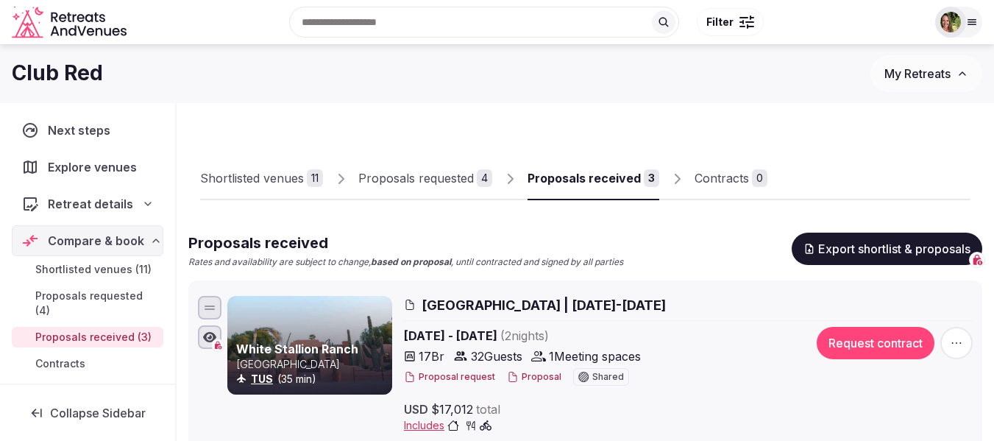
click at [241, 177] on div "Shortlisted venues" at bounding box center [252, 178] width 104 height 18
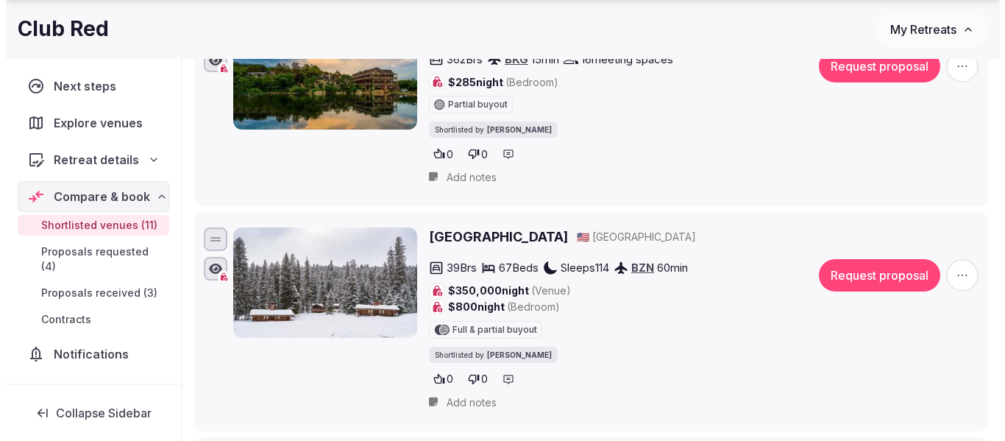
scroll to position [2060, 0]
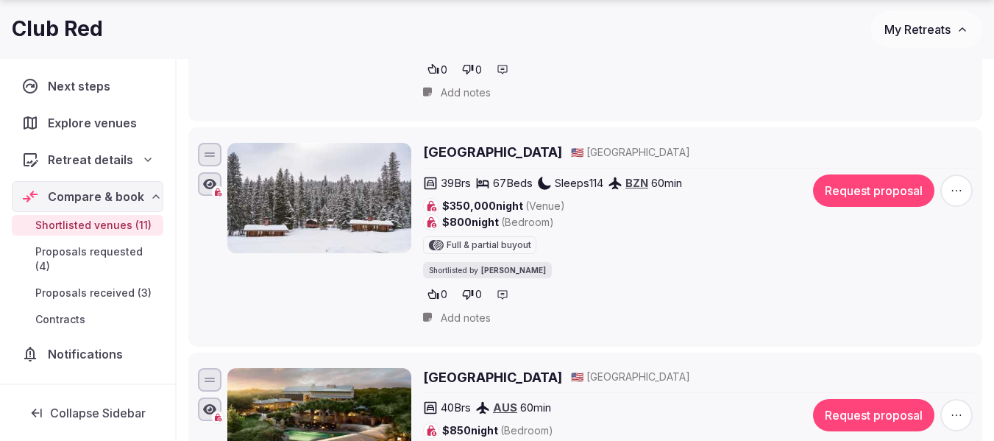
click at [868, 182] on button "Request proposal" at bounding box center [873, 190] width 121 height 32
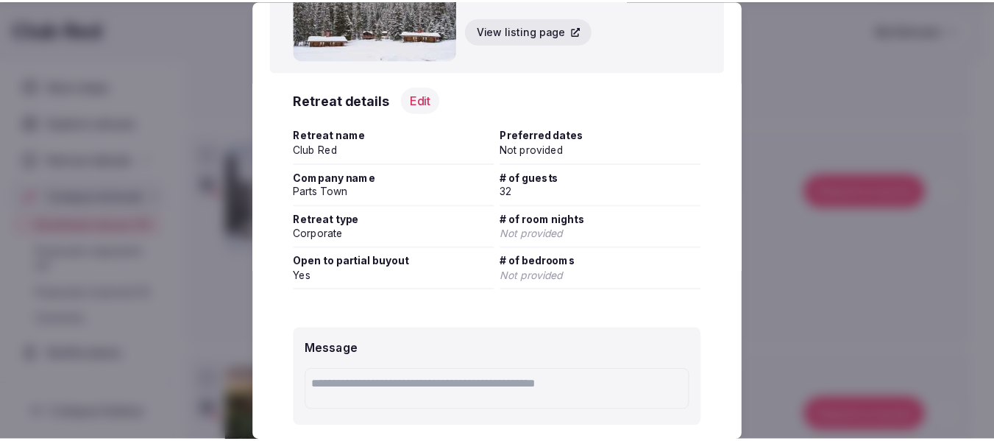
scroll to position [294, 0]
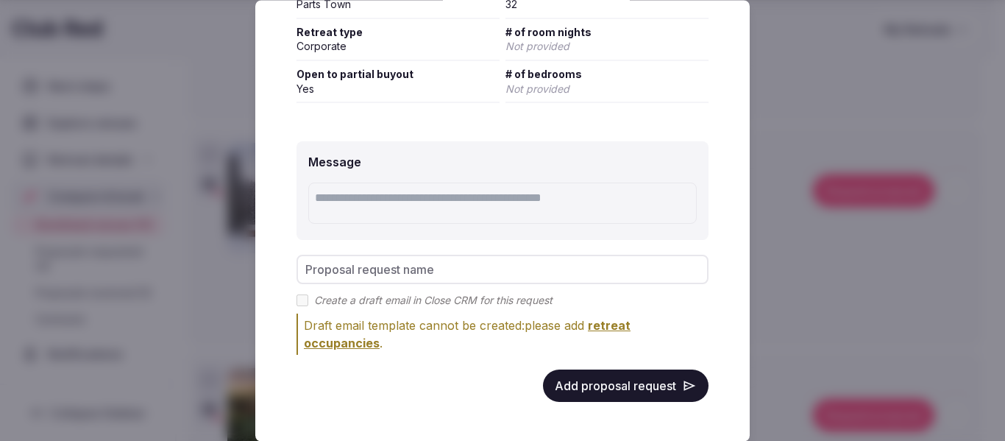
click at [623, 378] on button "Add proposal request" at bounding box center [626, 386] width 166 height 32
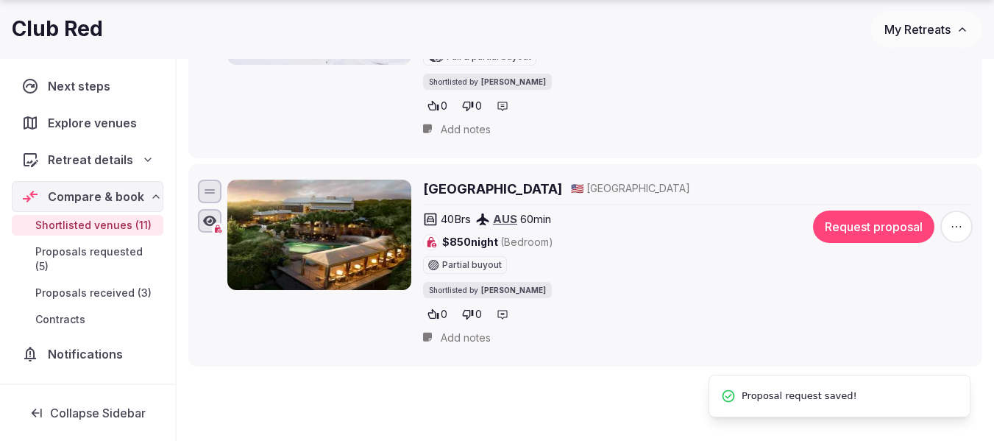
scroll to position [2281, 0]
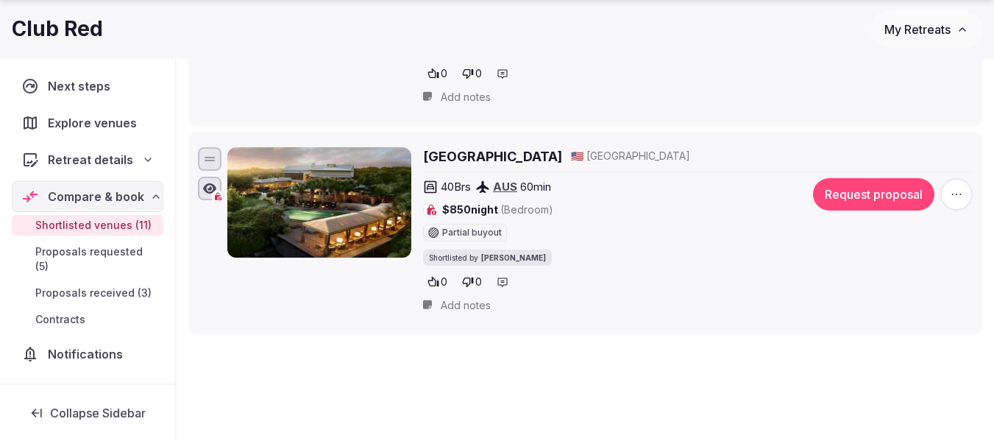
click at [508, 158] on h2 "Lake Austin Spa Resort" at bounding box center [492, 156] width 139 height 18
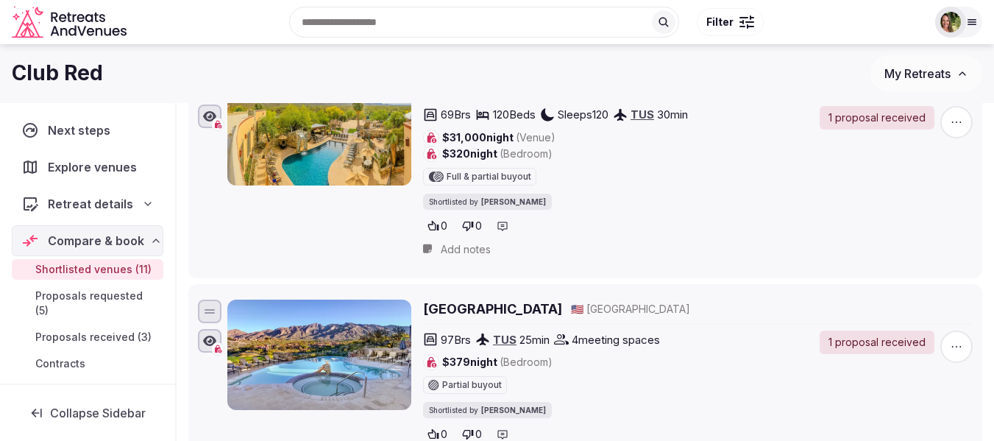
scroll to position [0, 0]
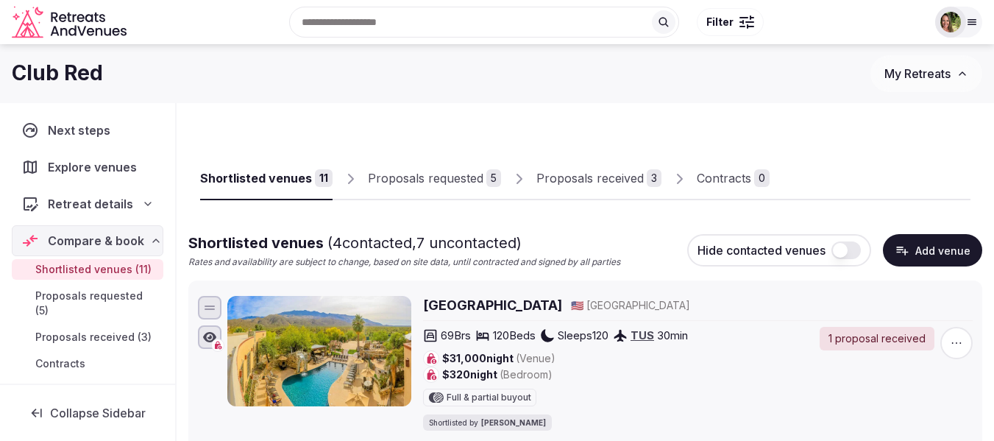
click at [603, 185] on div "Proposals received" at bounding box center [589, 178] width 107 height 18
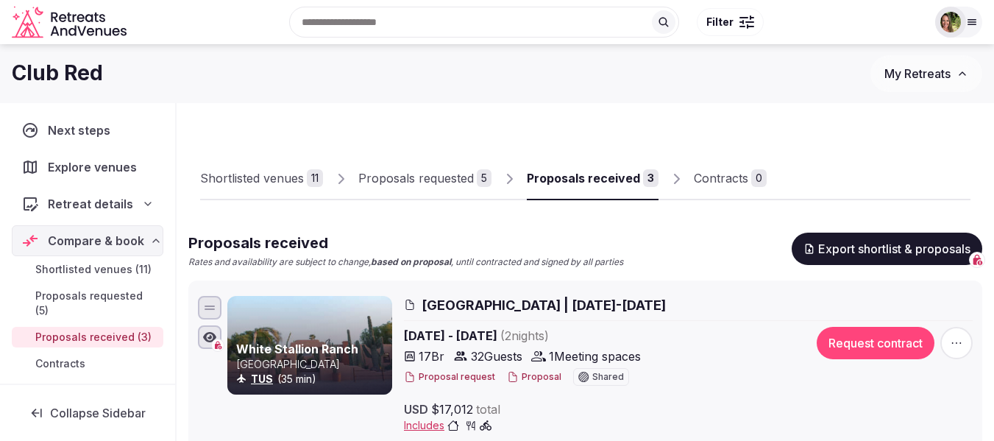
click at [957, 22] on img at bounding box center [950, 22] width 21 height 21
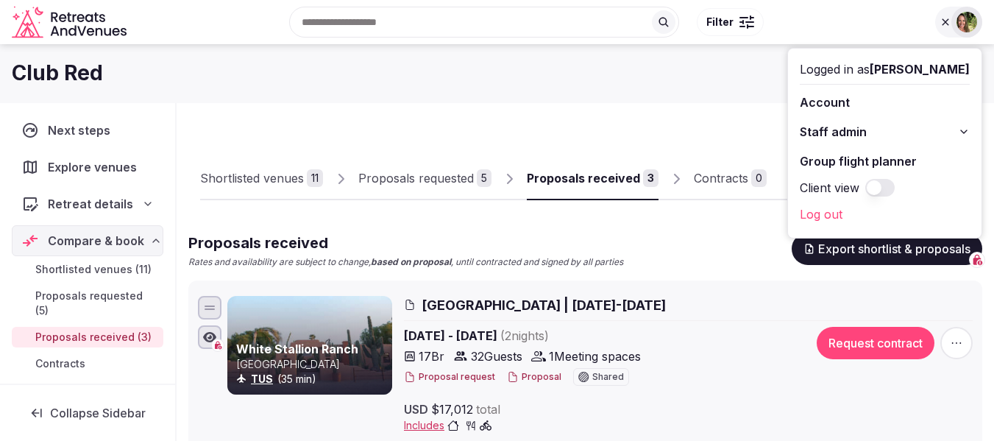
click at [723, 139] on div "Shortlisted venues 11 Proposals requested 5 Proposals received 3 Contracts 0" at bounding box center [585, 166] width 770 height 68
click at [956, 28] on div at bounding box center [966, 22] width 31 height 31
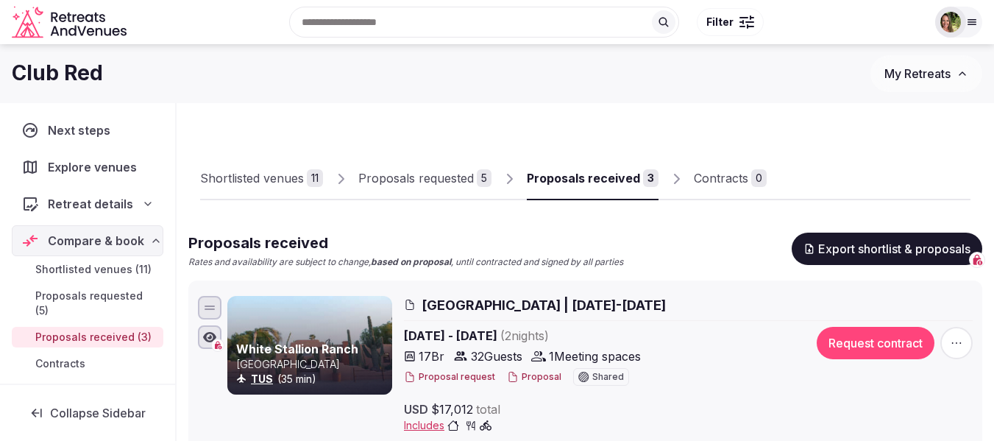
click at [927, 77] on span "My Retreats" at bounding box center [917, 73] width 66 height 15
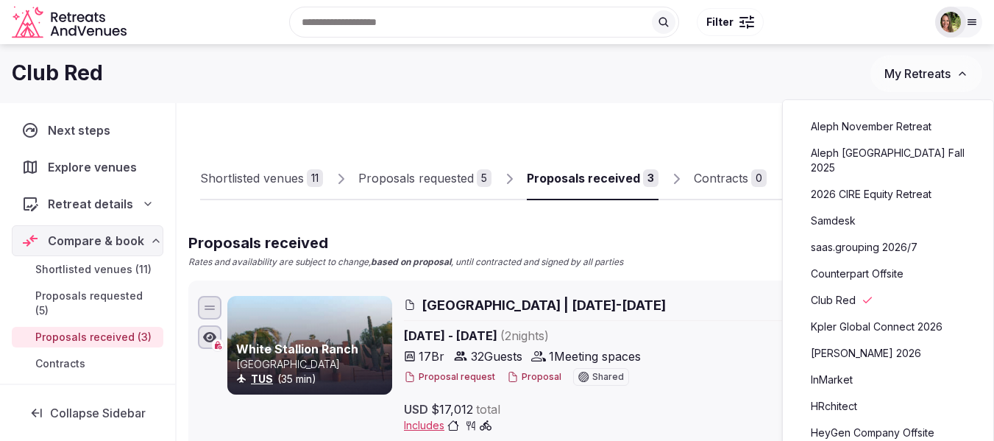
click at [868, 263] on link "Counterpart Offsite" at bounding box center [888, 274] width 181 height 24
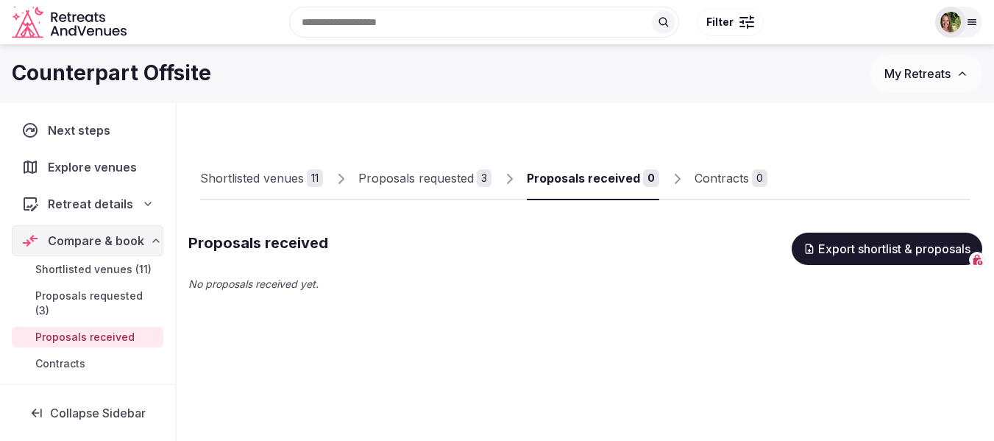
click at [444, 180] on div "Proposals requested" at bounding box center [416, 178] width 116 height 18
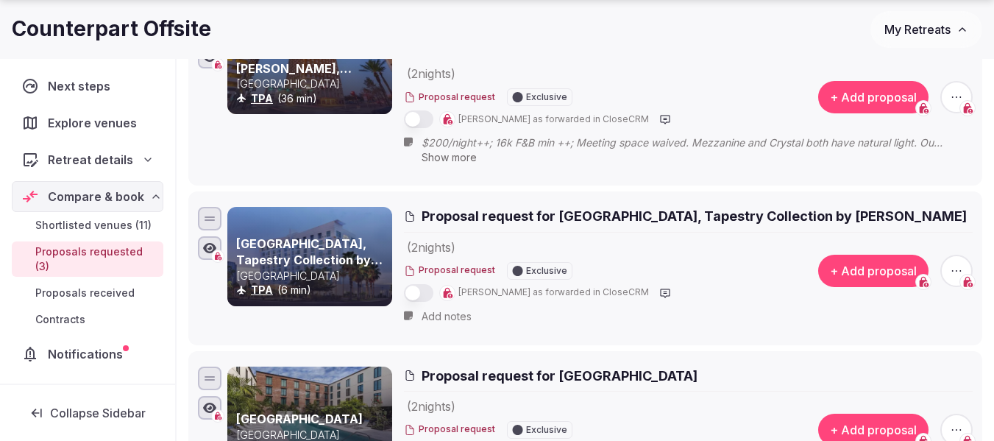
scroll to position [294, 0]
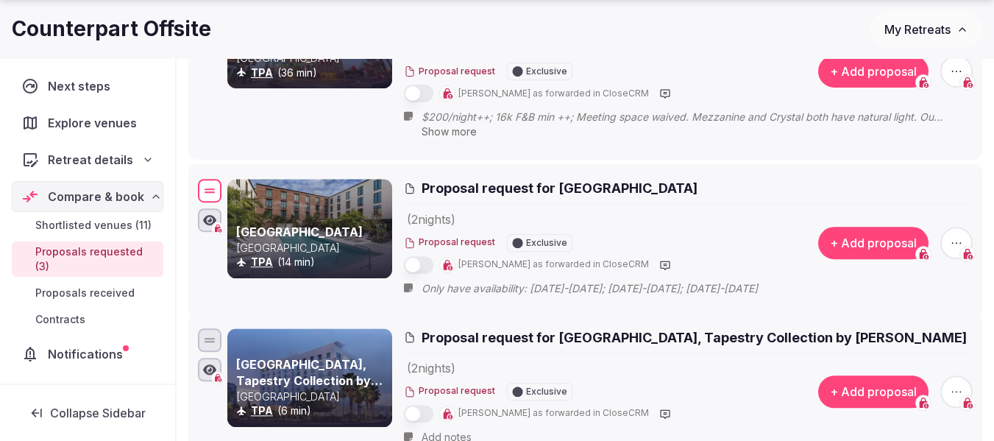
drag, startPoint x: 211, startPoint y: 331, endPoint x: 218, endPoint y: 170, distance: 161.3
click at [218, 180] on div at bounding box center [210, 192] width 24 height 24
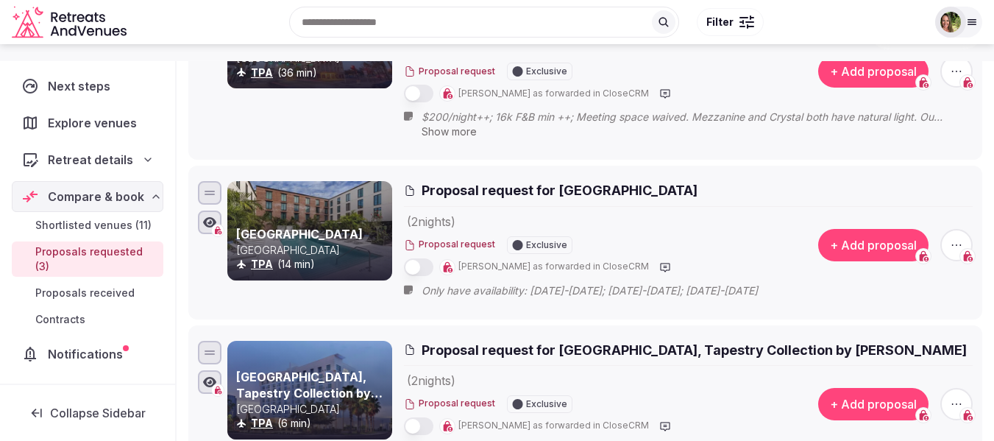
scroll to position [74, 0]
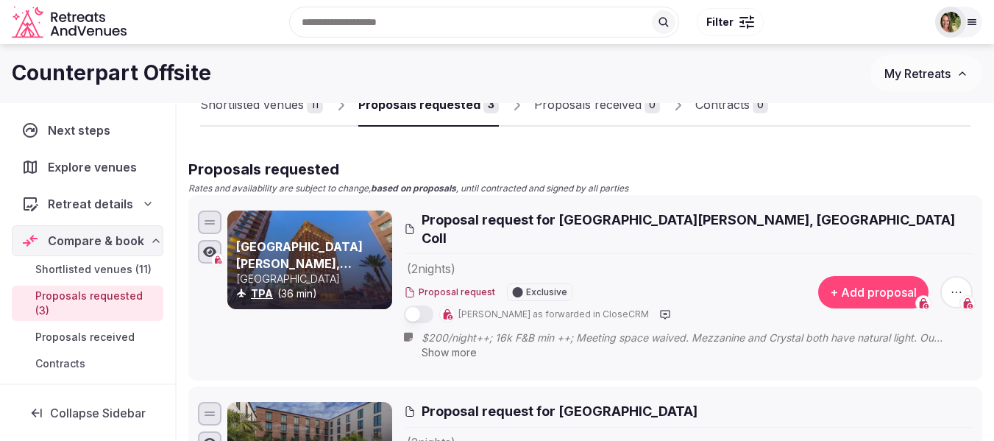
click at [499, 330] on span "$200/night++; 16k F&B min ++; Meeting space waived. Mezzanine and Crystal both …" at bounding box center [697, 337] width 551 height 15
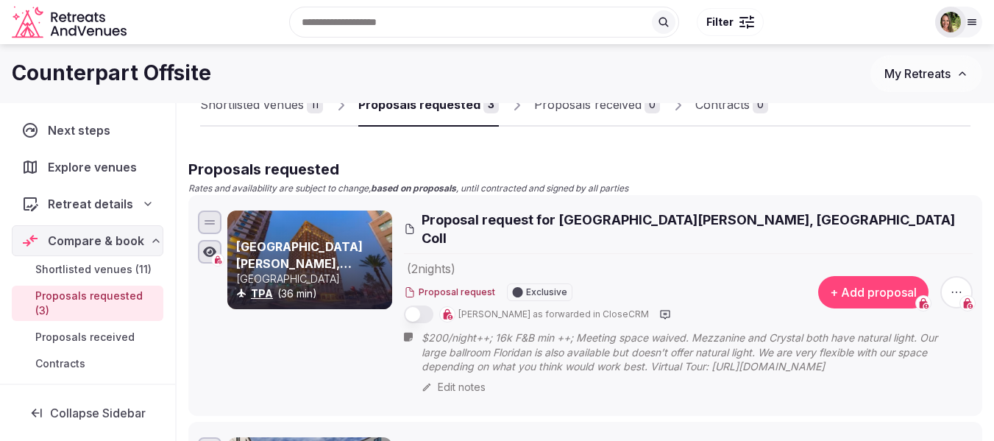
click at [489, 330] on span "$200/night++; 16k F&B min ++; Meeting space waived. Mezzanine and Crystal both …" at bounding box center [697, 351] width 551 height 43
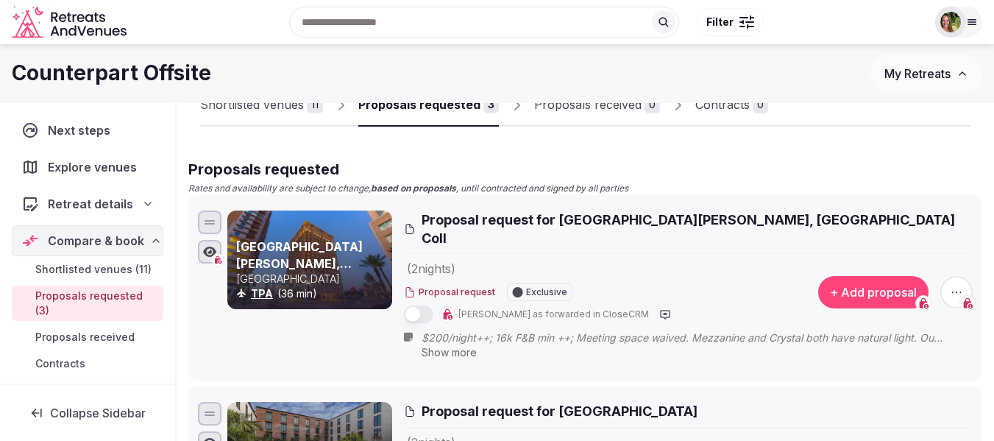
click at [489, 330] on span "$200/night++; 16k F&B min ++; Meeting space waived. Mezzanine and Crystal both …" at bounding box center [697, 337] width 551 height 15
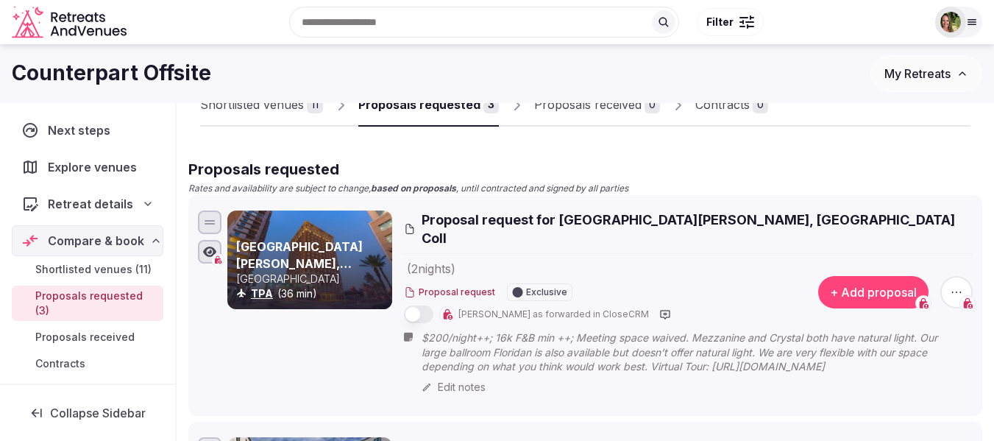
click at [466, 383] on div "Edit notes" at bounding box center [697, 387] width 551 height 15
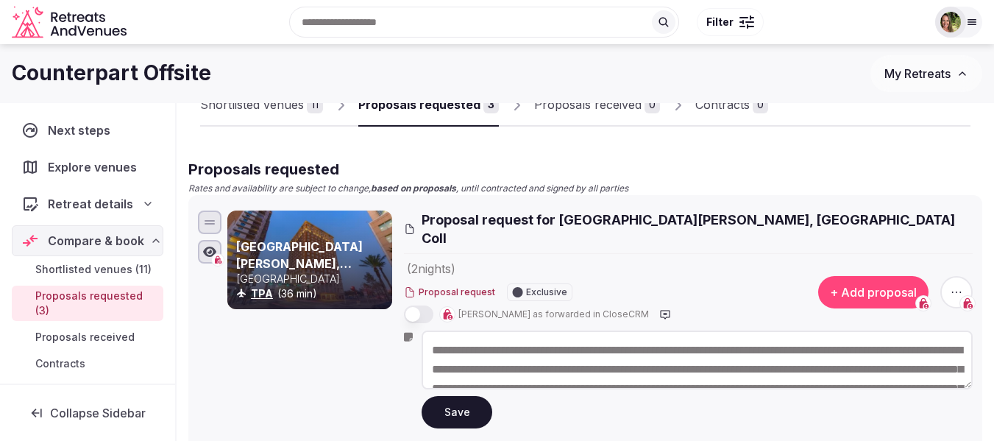
drag, startPoint x: 501, startPoint y: 353, endPoint x: 429, endPoint y: 331, distance: 75.4
click at [429, 331] on textarea "**********" at bounding box center [697, 359] width 551 height 59
click at [569, 217] on span "Proposal request for Hotel Flor Tampa Downtown, Tapestry Coll" at bounding box center [697, 228] width 551 height 37
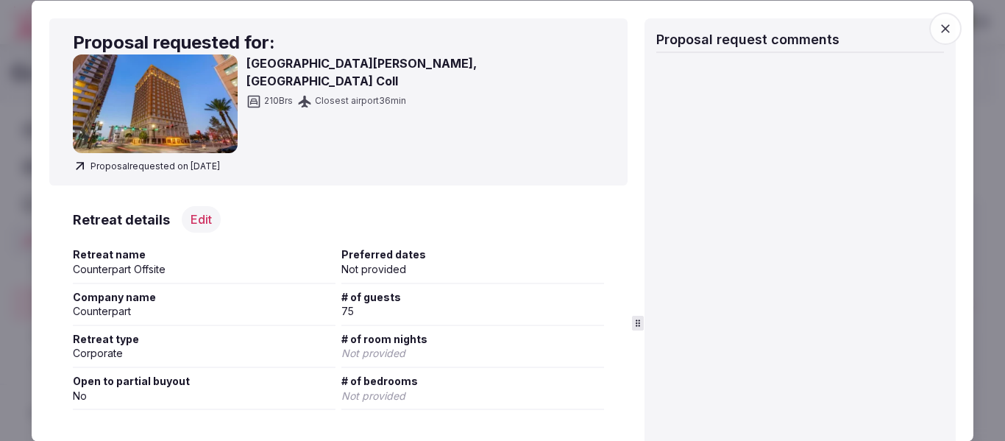
click at [351, 63] on h3 "[GEOGRAPHIC_DATA][PERSON_NAME], [GEOGRAPHIC_DATA] Coll" at bounding box center [425, 71] width 358 height 35
click at [166, 85] on img at bounding box center [155, 103] width 165 height 99
click at [127, 155] on div "Proposal requested for: Hotel Flor Tampa Downtown, Tapestry Coll 210 Brs Closes…" at bounding box center [338, 102] width 578 height 168
click at [938, 23] on icon "button" at bounding box center [945, 28] width 15 height 15
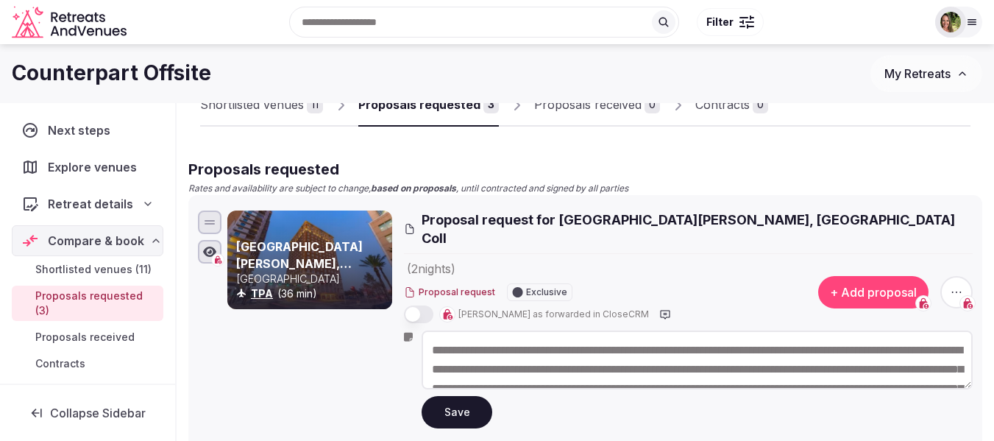
click at [462, 399] on button "Save" at bounding box center [457, 412] width 71 height 32
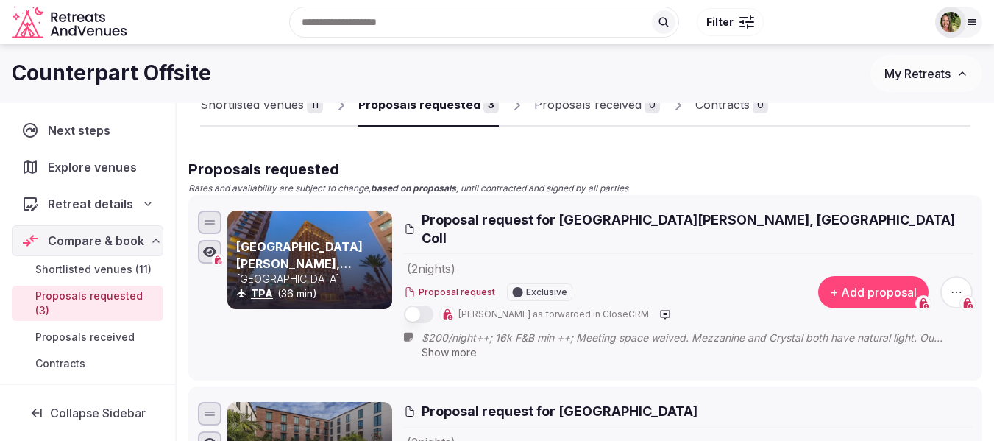
click at [234, 98] on div "Counterpart Offsite My Retreats" at bounding box center [497, 73] width 994 height 59
click at [235, 100] on div "Counterpart Offsite My Retreats" at bounding box center [497, 73] width 994 height 59
click at [242, 108] on div "Shortlisted venues" at bounding box center [252, 105] width 104 height 18
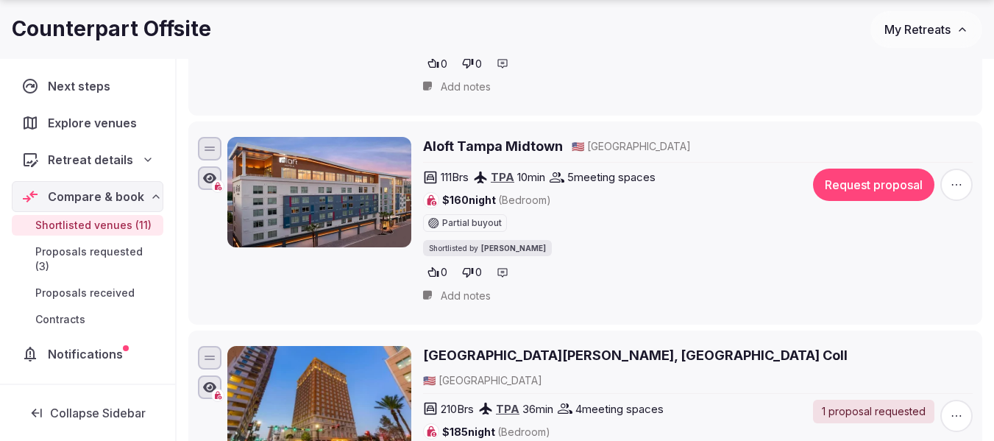
scroll to position [792, 0]
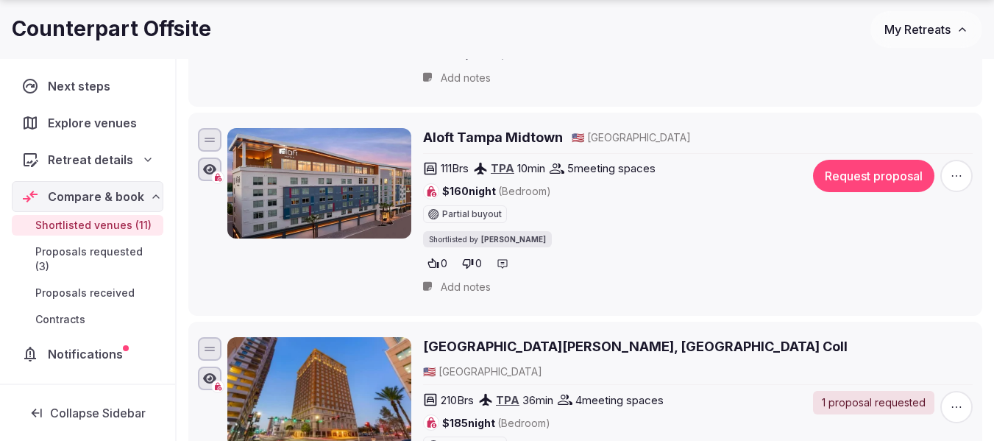
click at [620, 346] on h2 "[GEOGRAPHIC_DATA][PERSON_NAME], [GEOGRAPHIC_DATA] Coll" at bounding box center [635, 346] width 425 height 18
click at [908, 36] on span "My Retreats" at bounding box center [917, 29] width 66 height 15
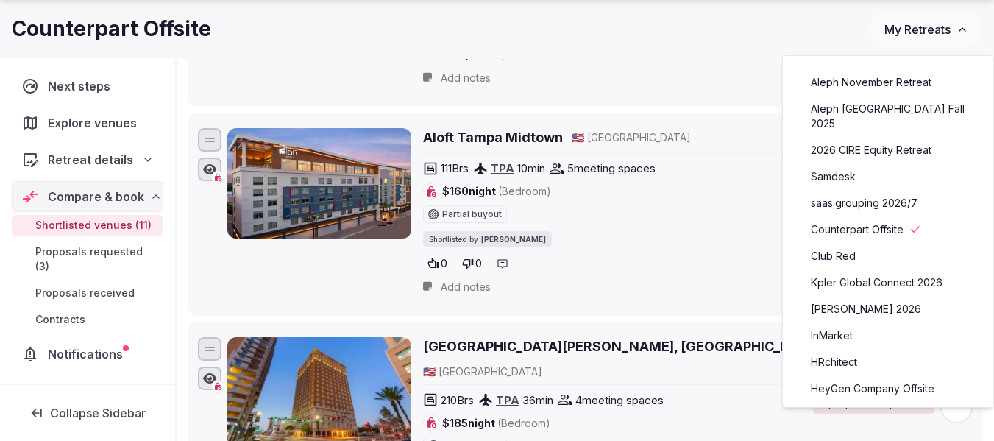
click at [830, 244] on link "Club Red" at bounding box center [888, 256] width 181 height 24
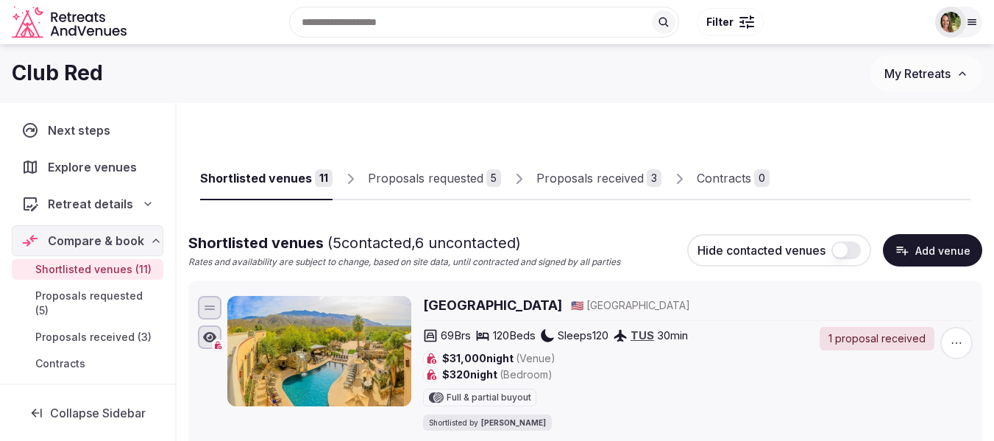
click at [416, 175] on div "Proposals requested" at bounding box center [426, 178] width 116 height 18
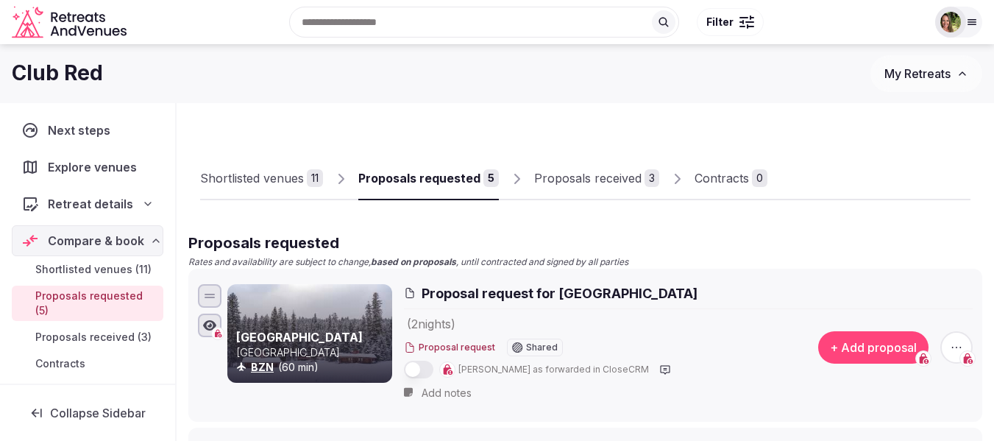
click at [603, 174] on div "Proposals received" at bounding box center [587, 178] width 107 height 18
click at [553, 174] on div "Proposals received" at bounding box center [587, 178] width 107 height 18
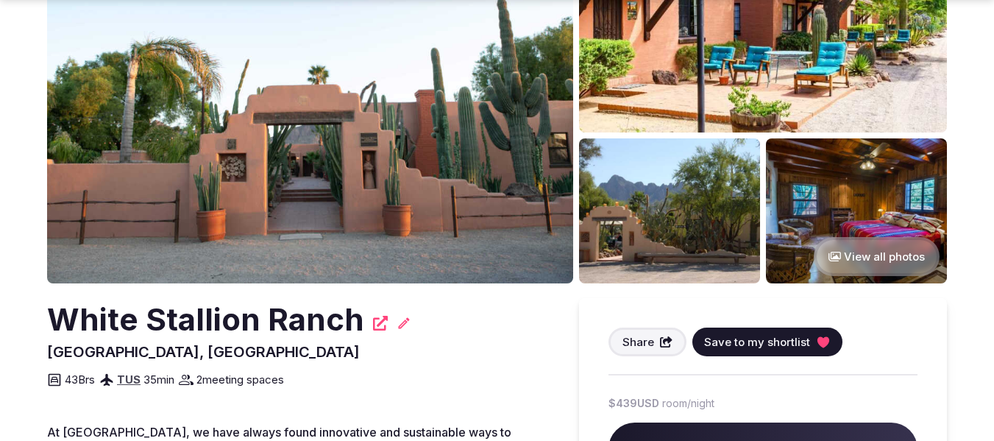
scroll to position [221, 0]
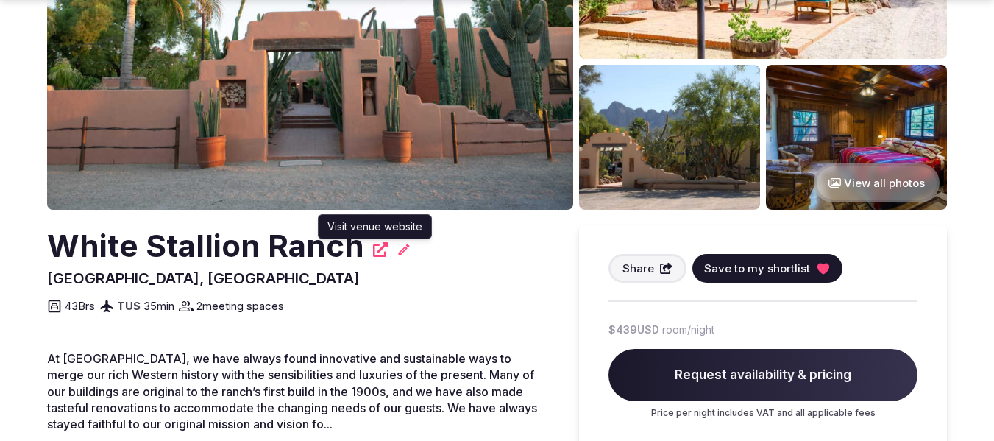
click at [373, 252] on icon at bounding box center [380, 249] width 15 height 15
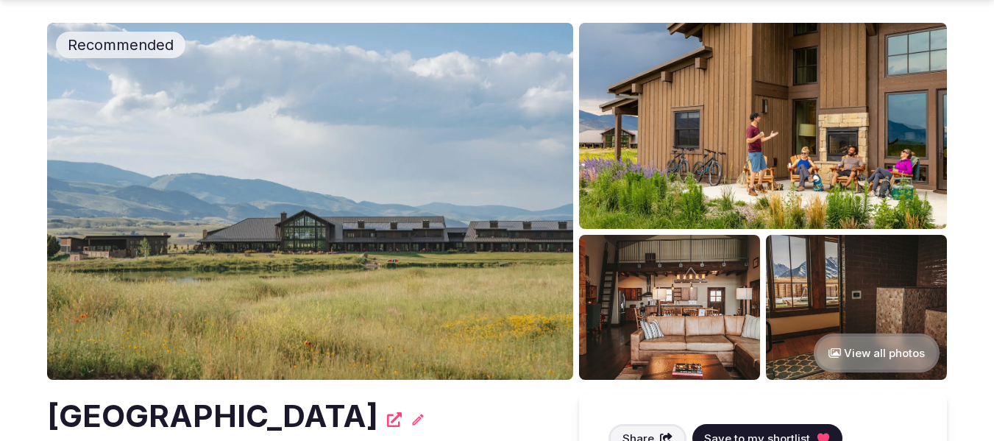
scroll to position [74, 0]
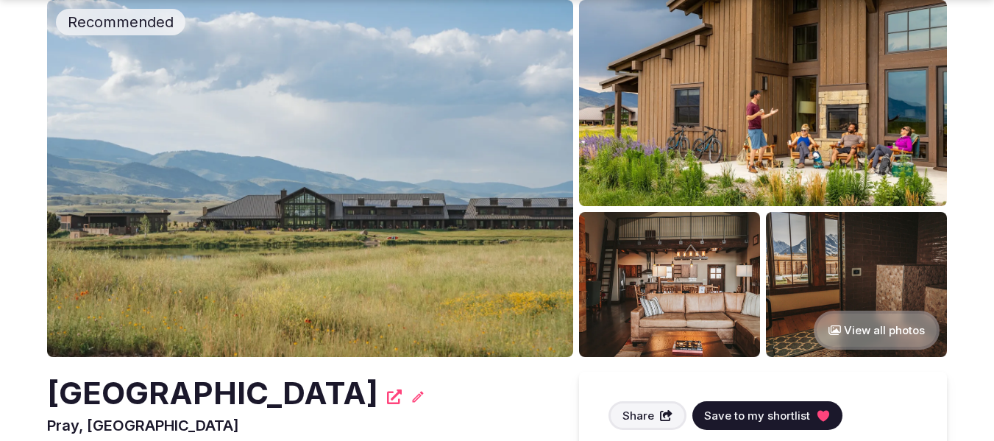
click at [444, 151] on img at bounding box center [310, 178] width 526 height 357
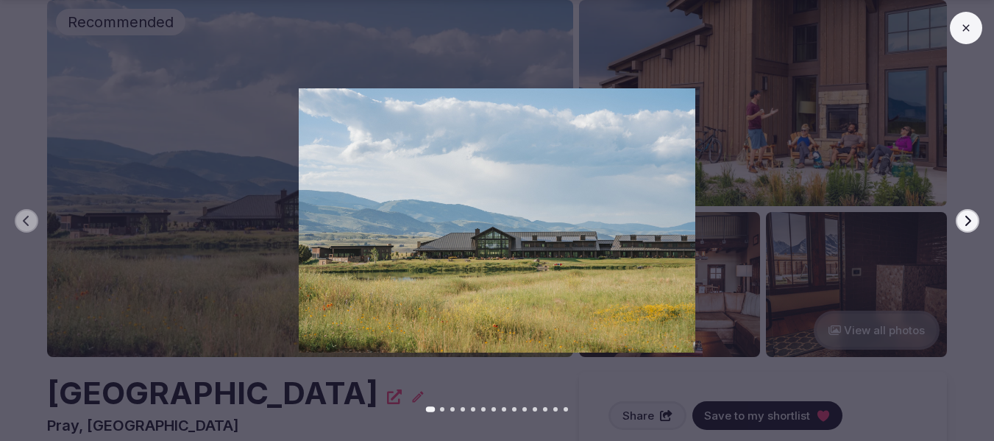
click at [968, 221] on icon "button" at bounding box center [968, 221] width 12 height 12
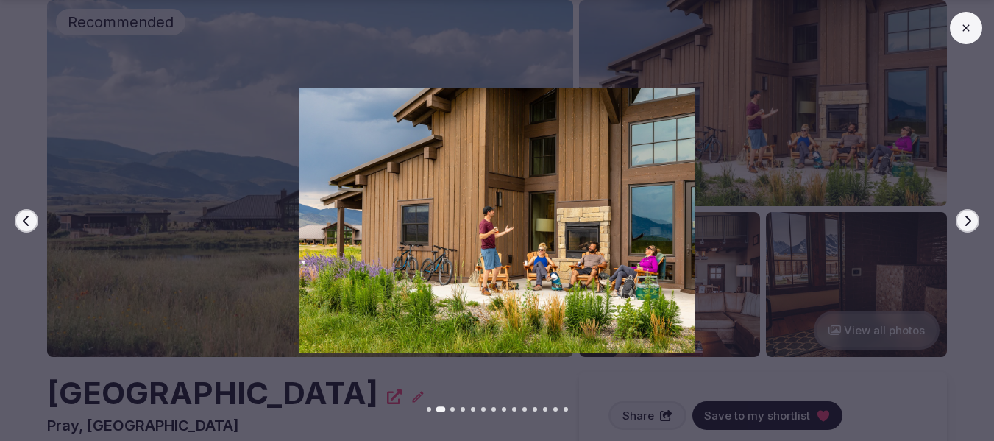
click at [968, 221] on icon "button" at bounding box center [968, 221] width 12 height 12
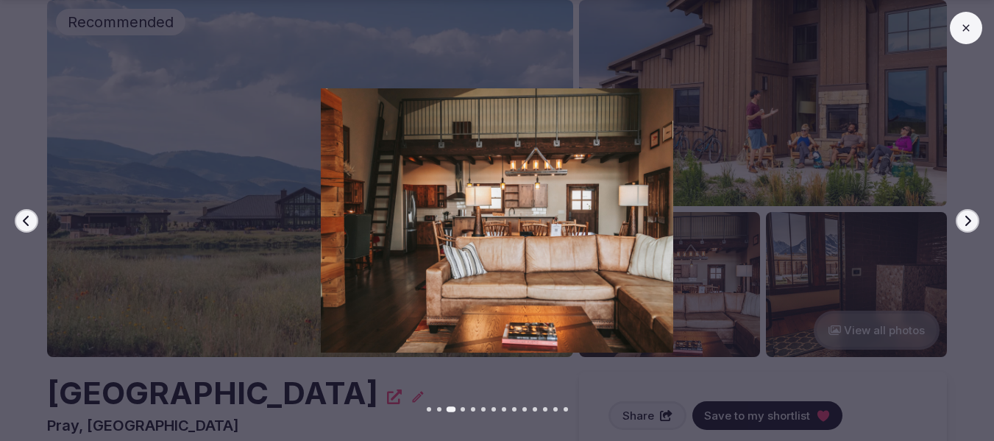
click at [968, 221] on icon "button" at bounding box center [968, 221] width 12 height 12
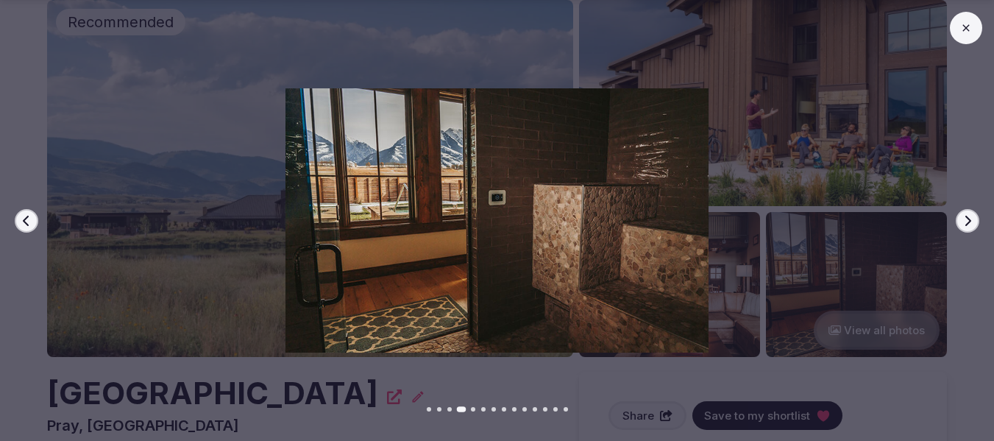
click at [968, 221] on icon "button" at bounding box center [968, 221] width 12 height 12
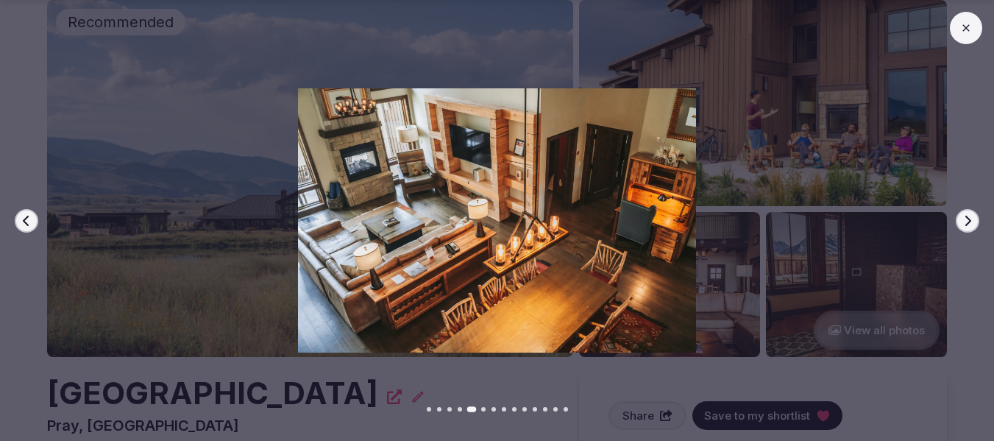
click at [968, 221] on icon "button" at bounding box center [968, 221] width 12 height 12
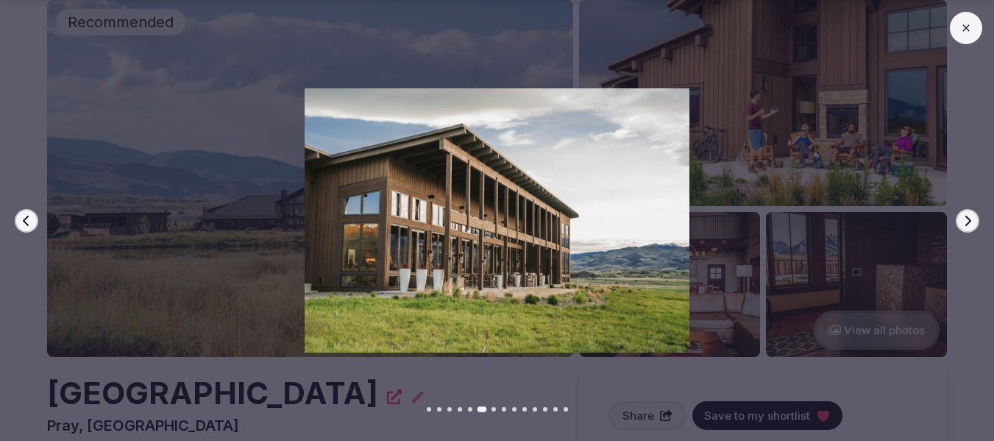
click at [968, 221] on icon "button" at bounding box center [968, 221] width 12 height 12
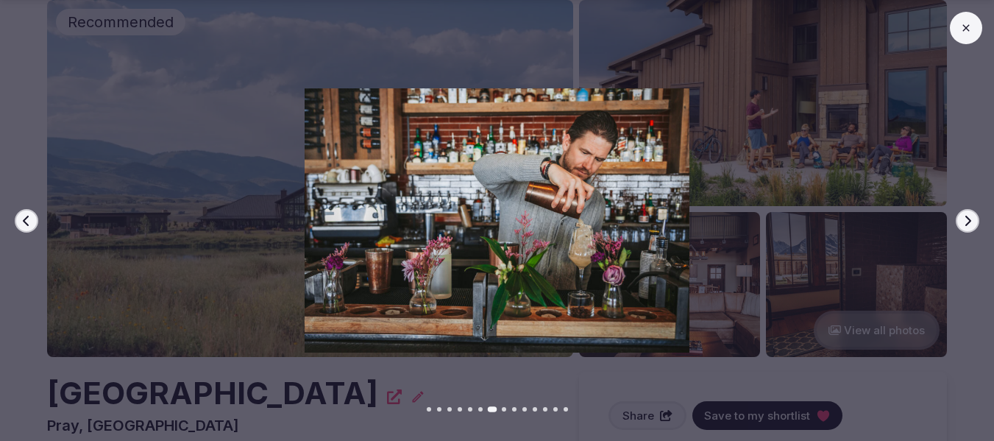
click at [968, 221] on icon "button" at bounding box center [968, 221] width 12 height 12
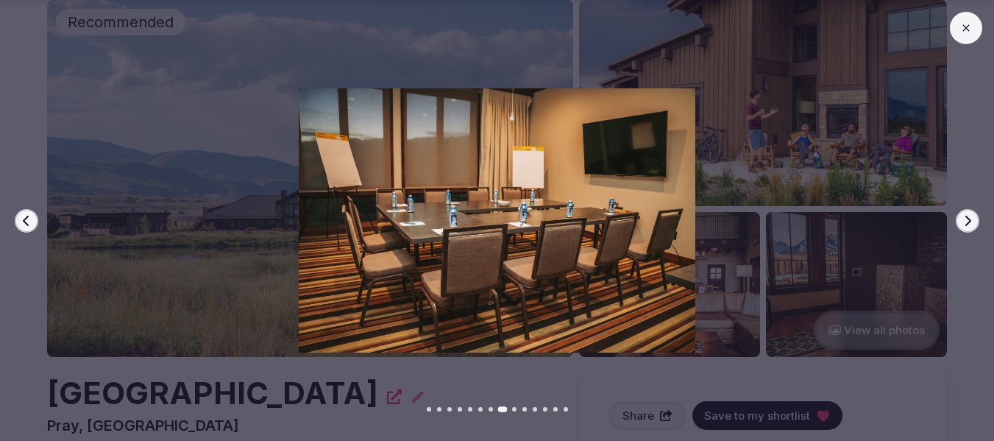
click at [968, 221] on icon "button" at bounding box center [968, 221] width 12 height 12
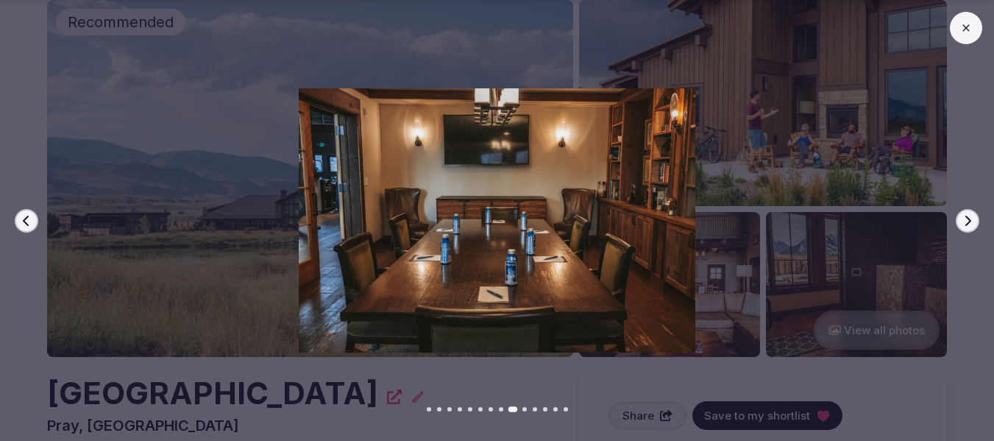
click at [968, 221] on icon "button" at bounding box center [968, 221] width 12 height 12
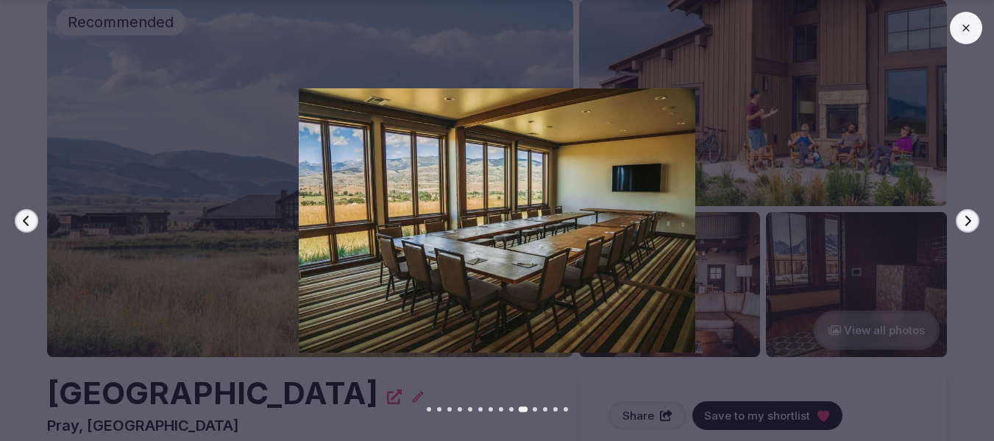
click at [968, 221] on icon "button" at bounding box center [968, 221] width 12 height 12
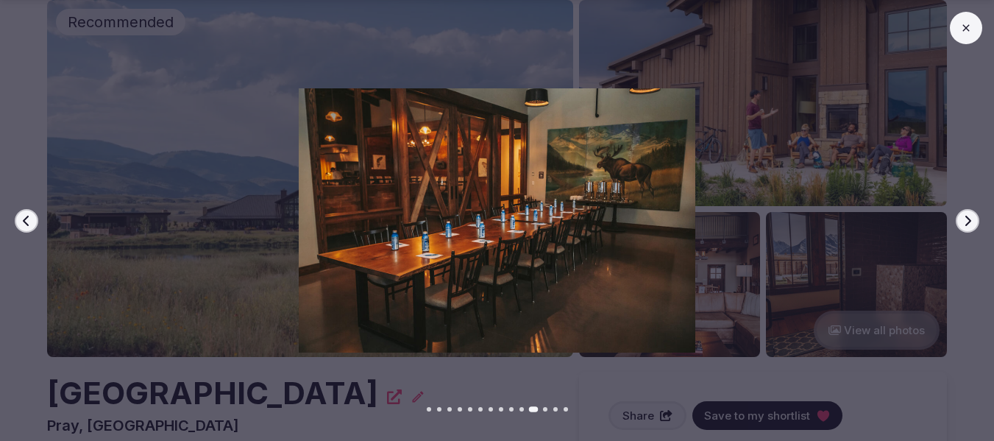
drag, startPoint x: 968, startPoint y: 29, endPoint x: 947, endPoint y: 46, distance: 26.7
click at [968, 29] on icon at bounding box center [966, 28] width 12 height 12
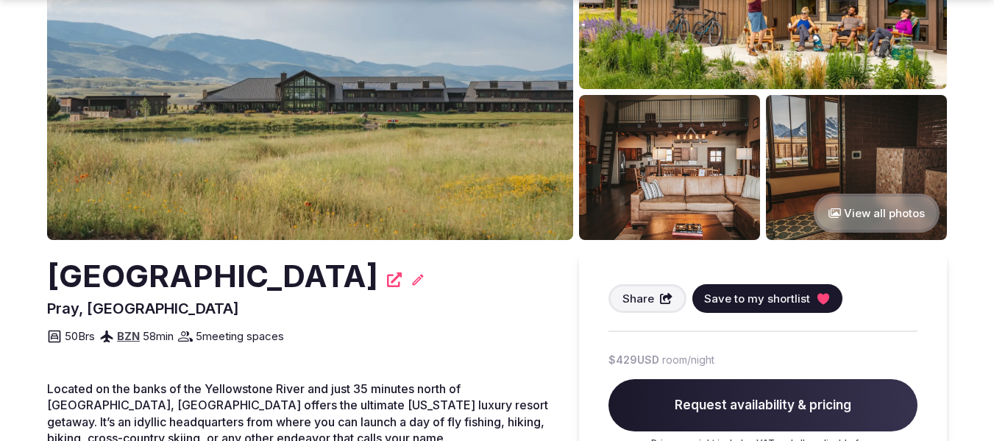
scroll to position [294, 0]
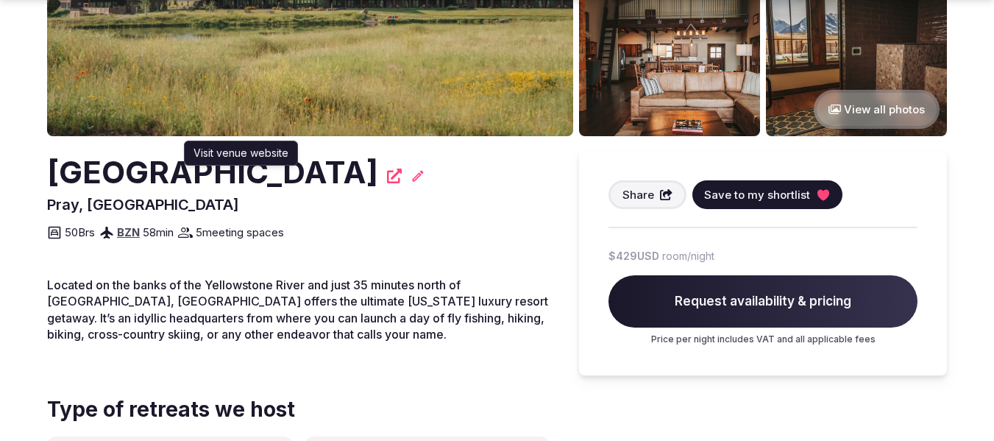
click at [387, 174] on icon at bounding box center [394, 175] width 15 height 15
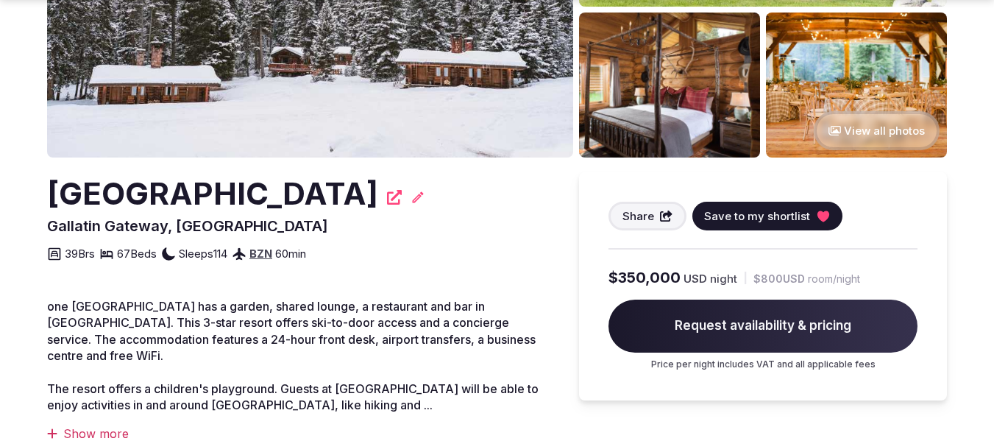
scroll to position [294, 0]
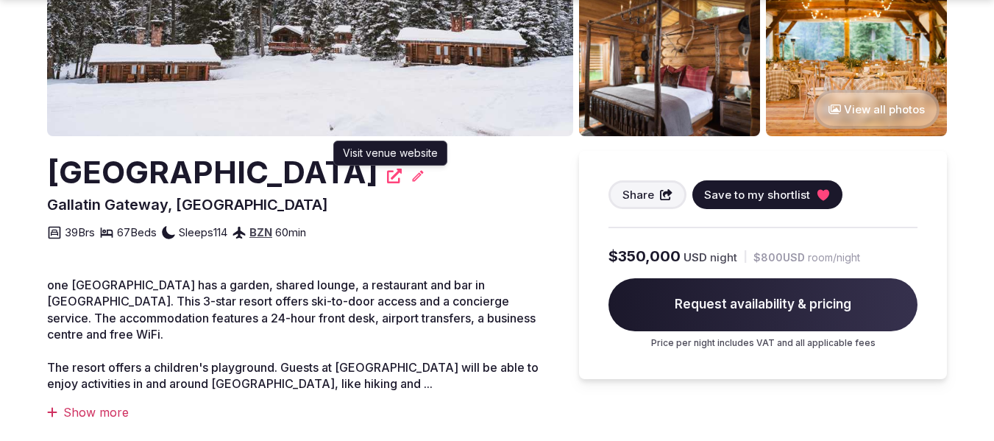
click at [395, 170] on icon at bounding box center [394, 175] width 15 height 15
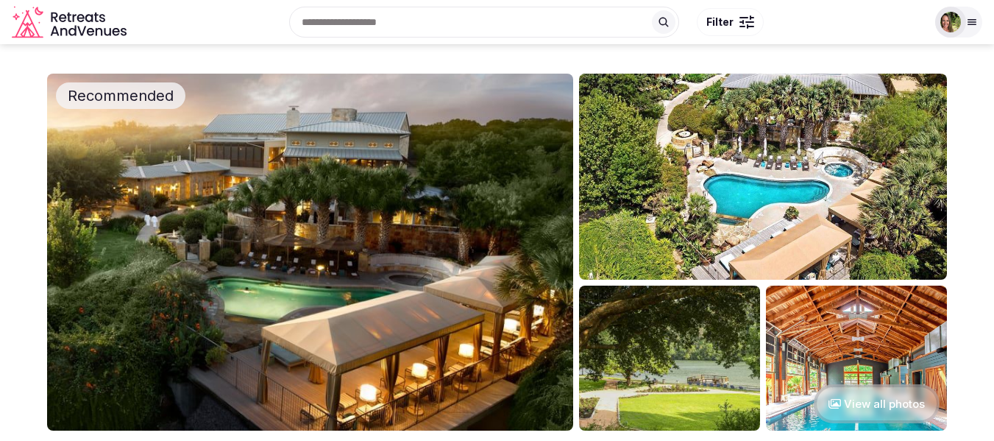
click at [407, 185] on img at bounding box center [310, 252] width 526 height 357
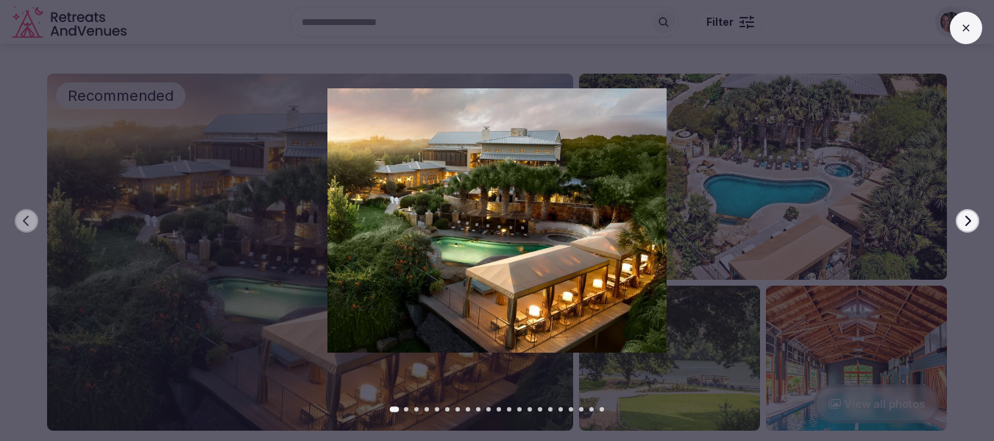
click at [968, 220] on icon "button" at bounding box center [968, 221] width 12 height 12
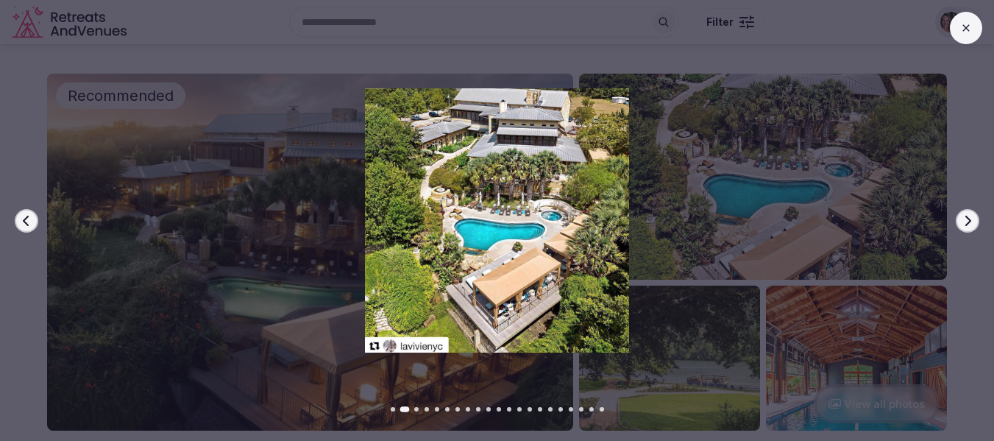
click at [968, 220] on icon "button" at bounding box center [968, 221] width 12 height 12
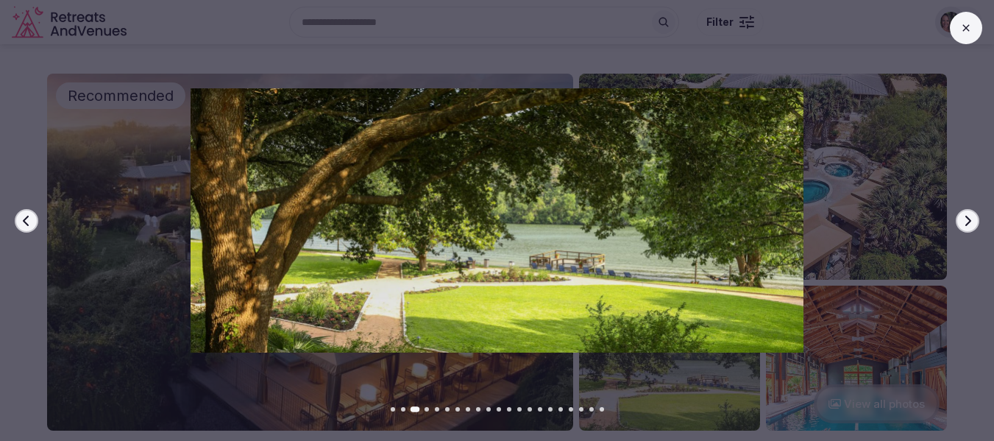
click at [969, 227] on button "Next slide" at bounding box center [968, 221] width 24 height 24
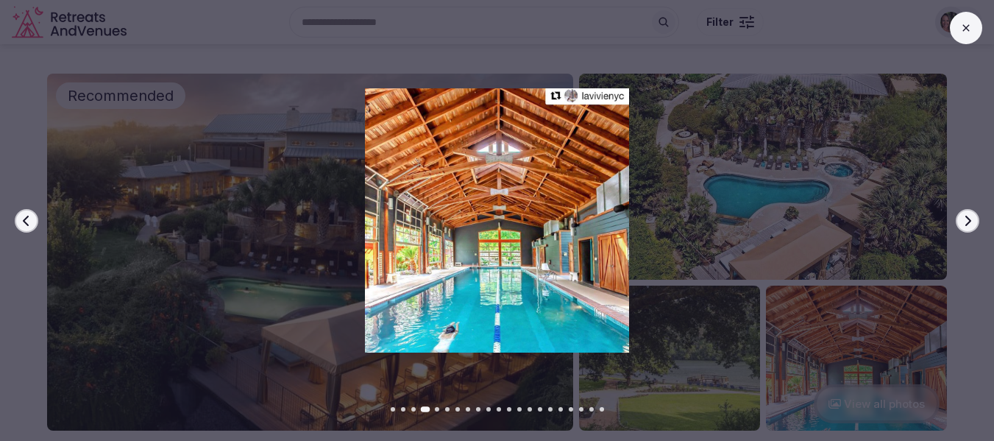
click at [969, 227] on button "Next slide" at bounding box center [968, 221] width 24 height 24
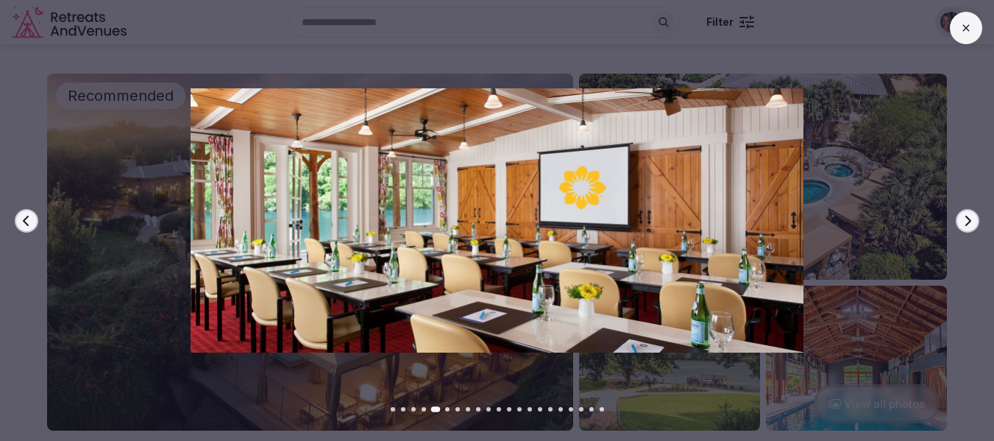
click at [969, 227] on button "Next slide" at bounding box center [968, 221] width 24 height 24
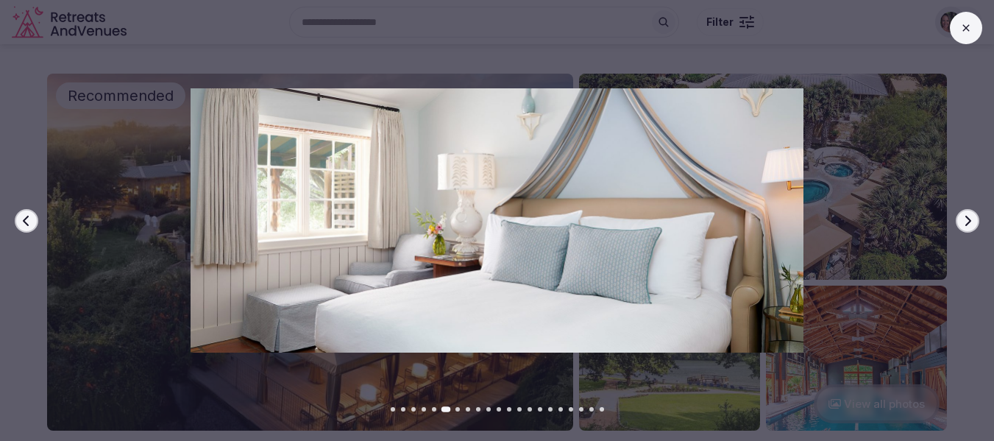
click at [969, 227] on button "Next slide" at bounding box center [968, 221] width 24 height 24
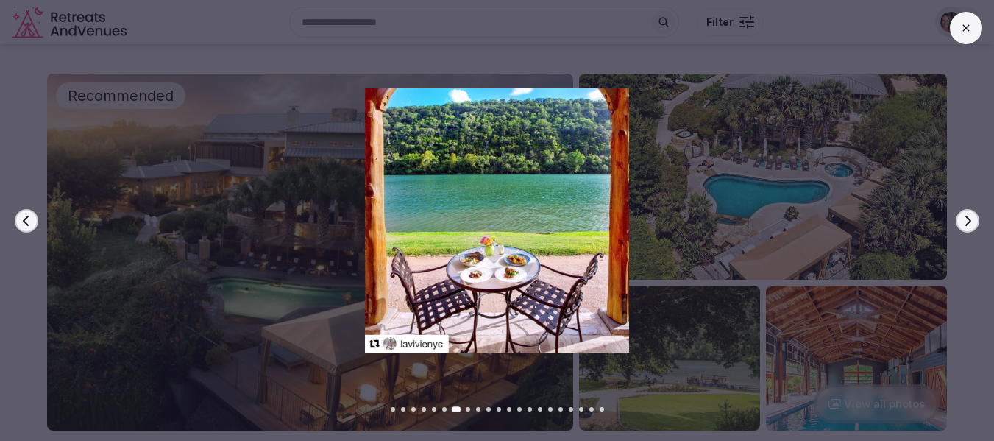
click at [20, 223] on button "Previous slide" at bounding box center [27, 221] width 24 height 24
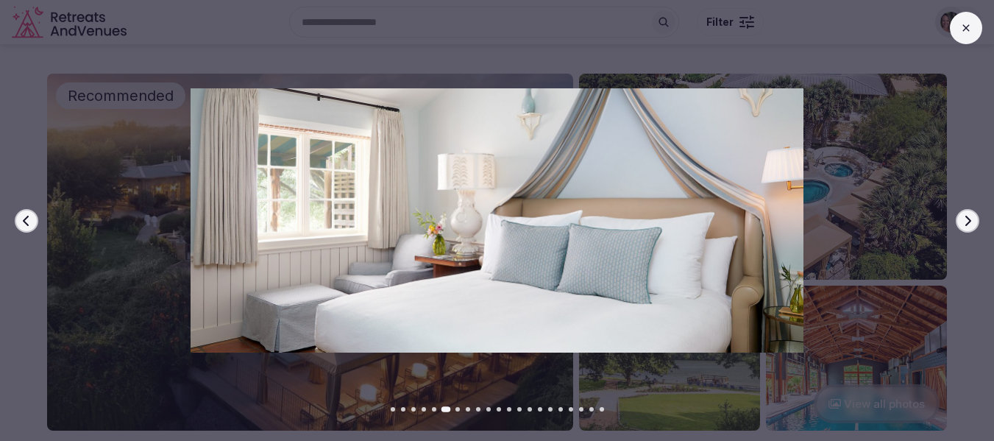
click at [964, 225] on icon "button" at bounding box center [968, 221] width 12 height 12
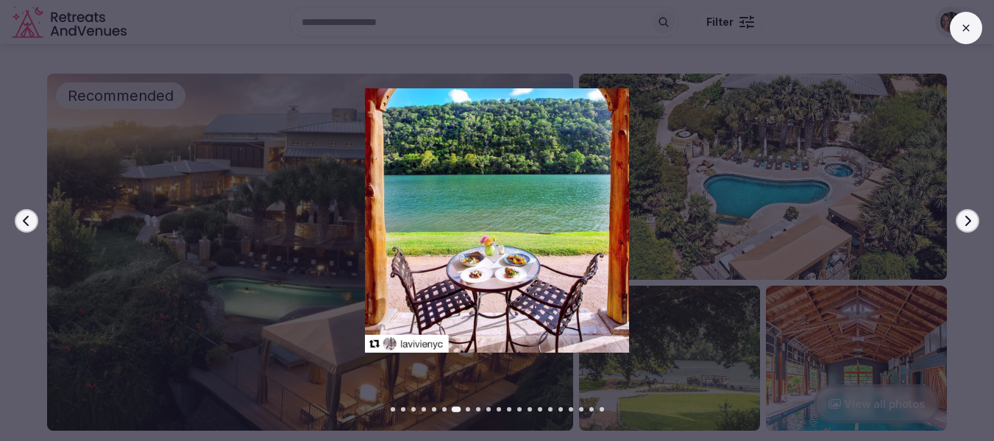
click at [964, 225] on icon "button" at bounding box center [968, 221] width 12 height 12
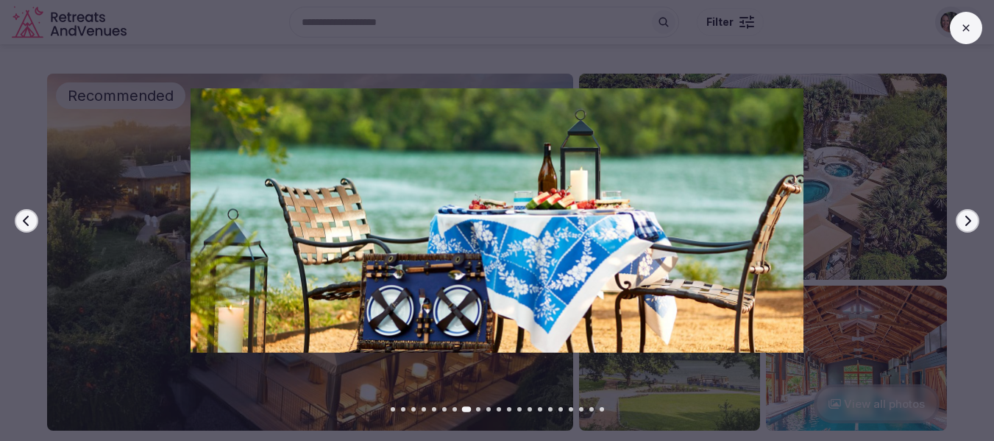
click at [964, 225] on icon "button" at bounding box center [968, 221] width 12 height 12
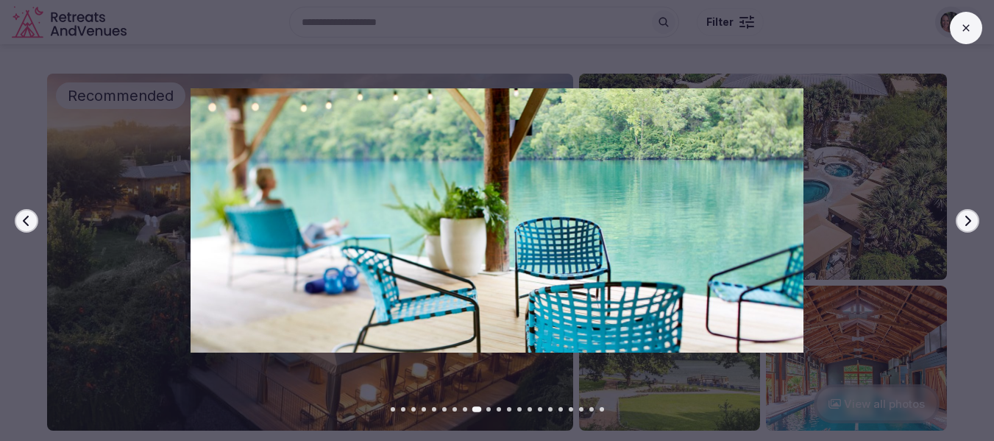
click at [964, 225] on icon "button" at bounding box center [968, 221] width 12 height 12
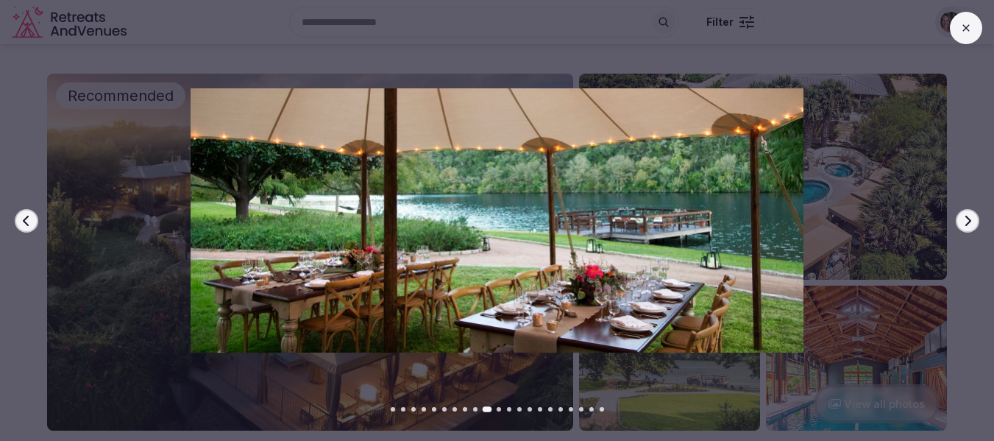
click at [964, 225] on icon "button" at bounding box center [968, 221] width 12 height 12
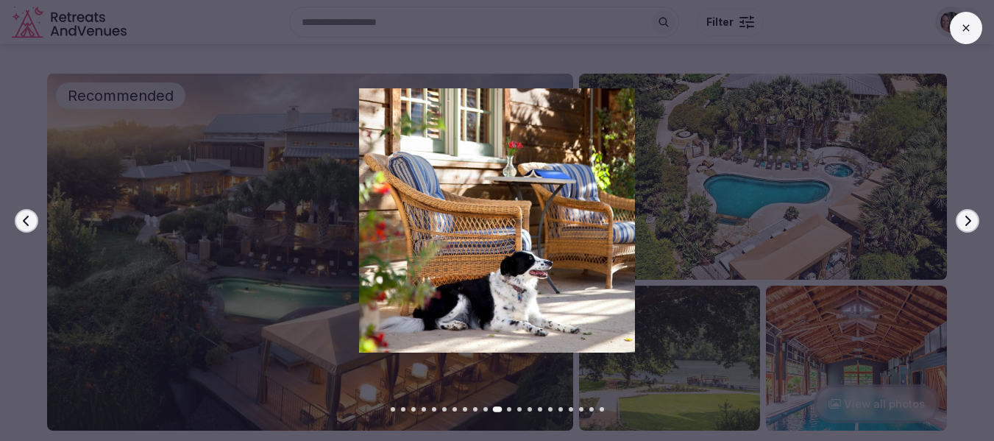
click at [964, 225] on icon "button" at bounding box center [968, 221] width 12 height 12
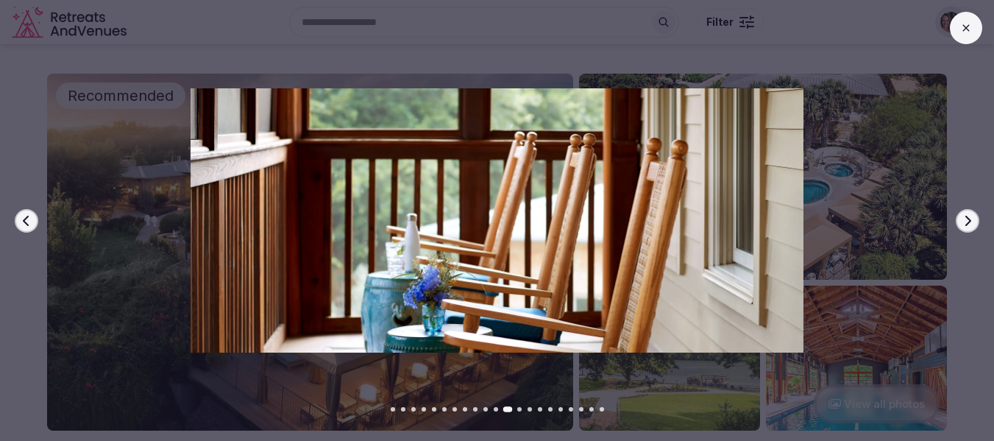
click at [964, 225] on icon "button" at bounding box center [968, 221] width 12 height 12
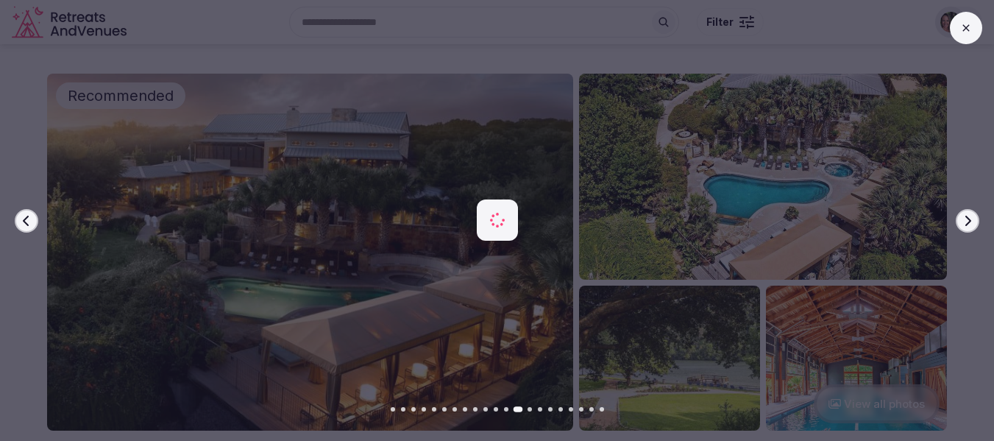
click at [964, 225] on icon "button" at bounding box center [968, 221] width 12 height 12
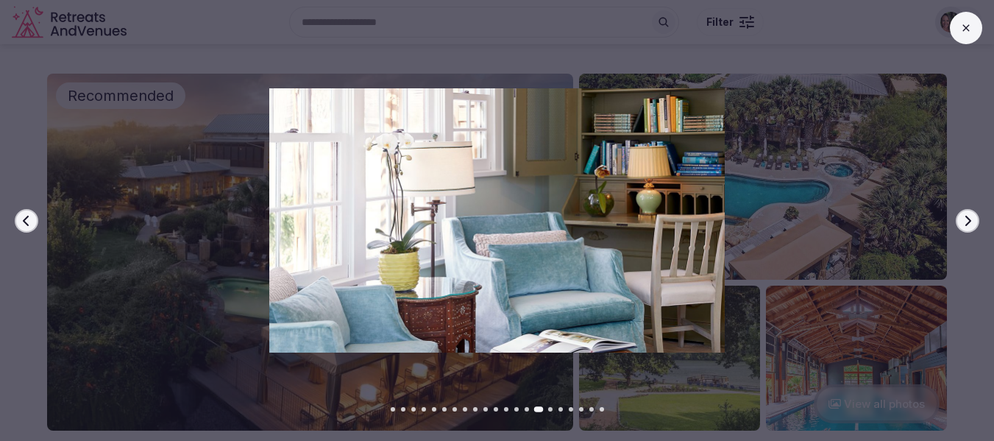
click at [964, 225] on icon "button" at bounding box center [968, 221] width 12 height 12
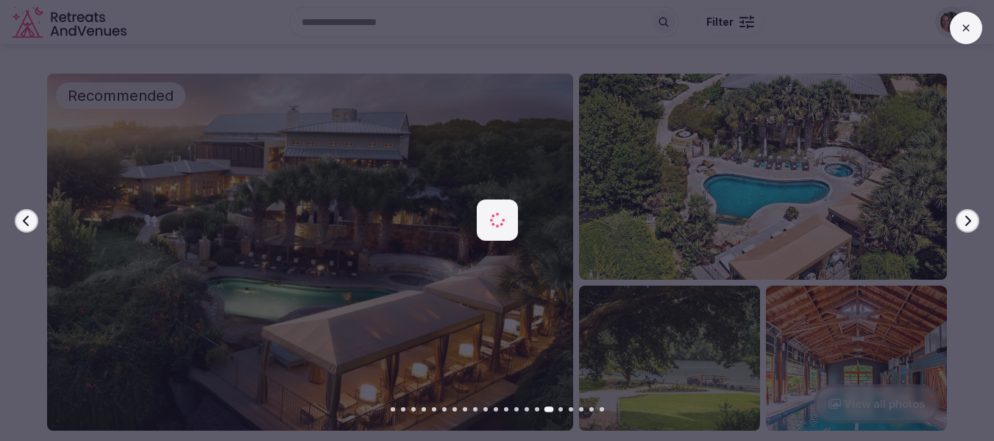
click at [964, 225] on icon "button" at bounding box center [968, 221] width 12 height 12
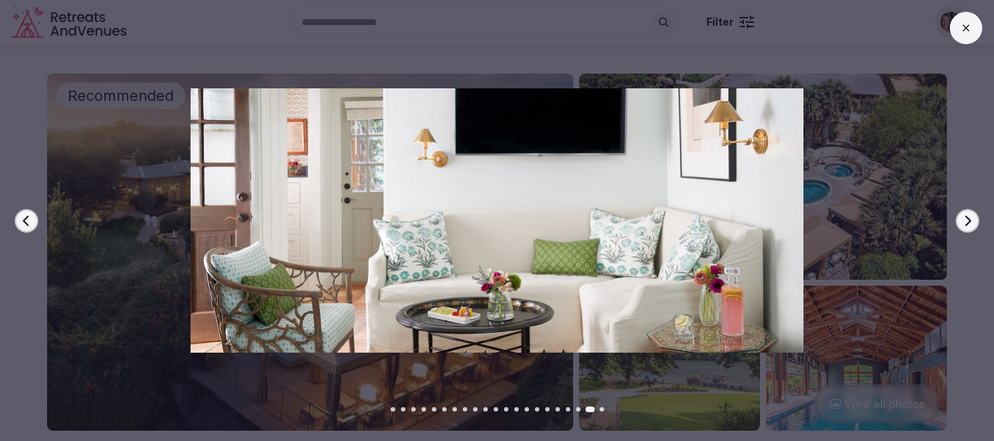
click at [964, 225] on icon "button" at bounding box center [968, 221] width 12 height 12
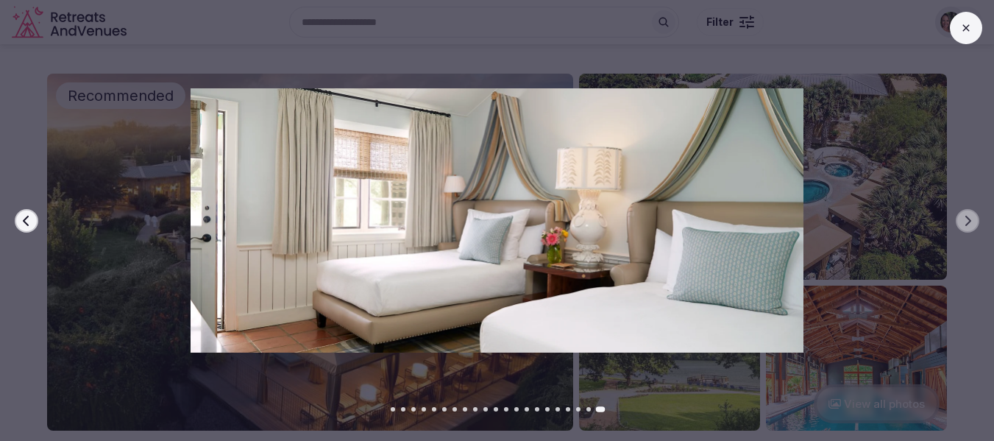
click at [962, 38] on button at bounding box center [966, 28] width 32 height 32
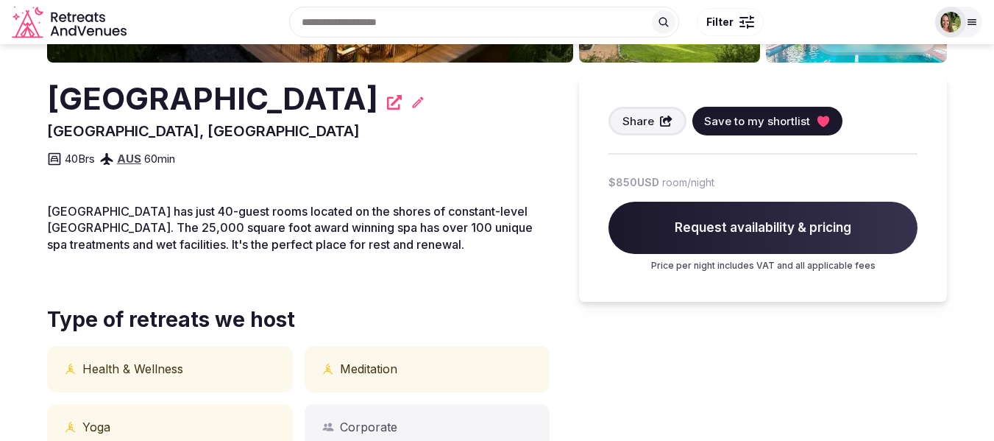
scroll to position [294, 0]
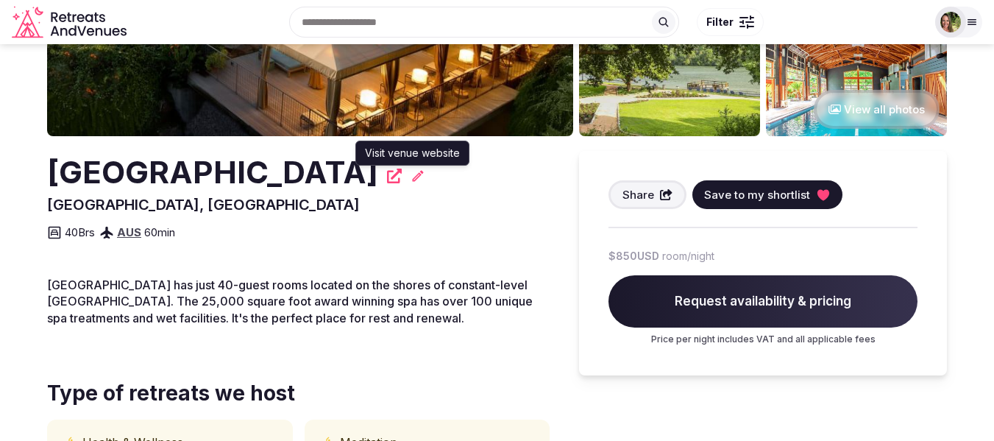
click at [402, 175] on icon at bounding box center [394, 175] width 15 height 15
